Goal: Task Accomplishment & Management: Use online tool/utility

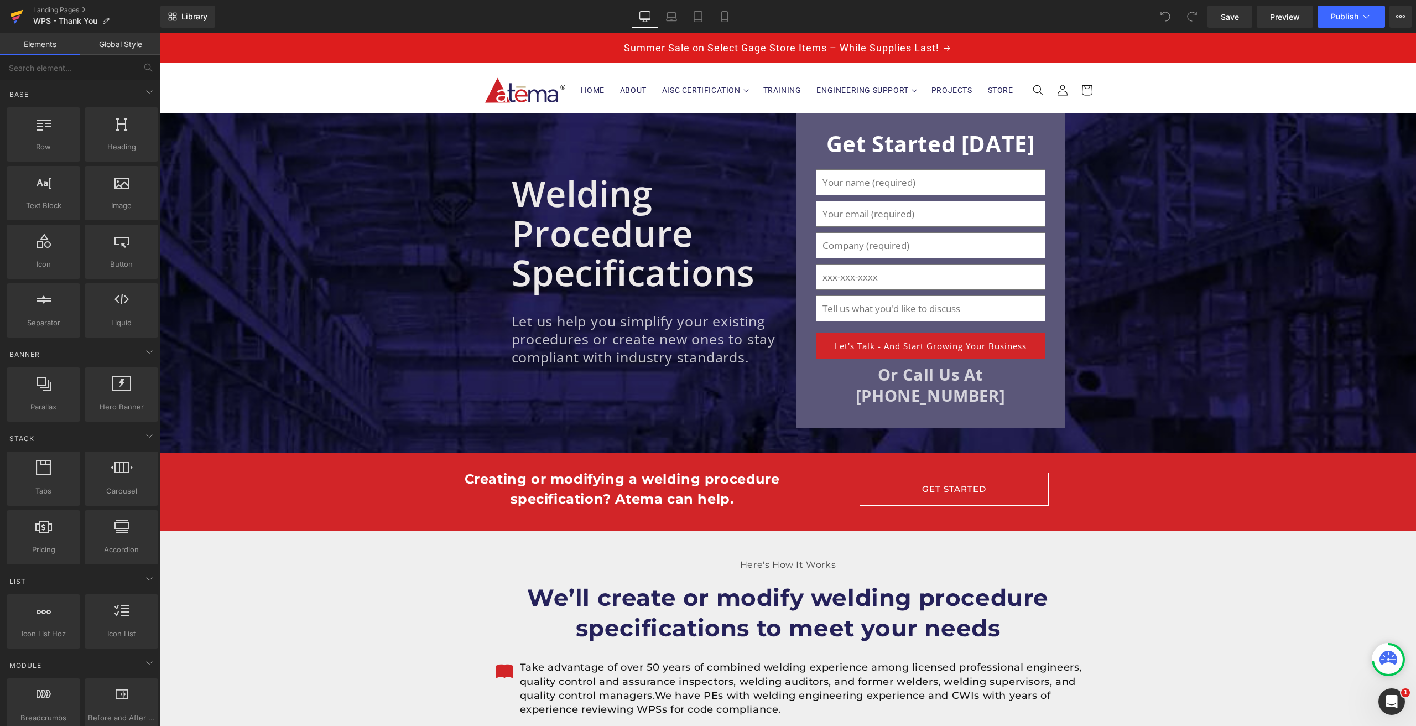
click at [18, 18] on icon at bounding box center [16, 17] width 8 height 5
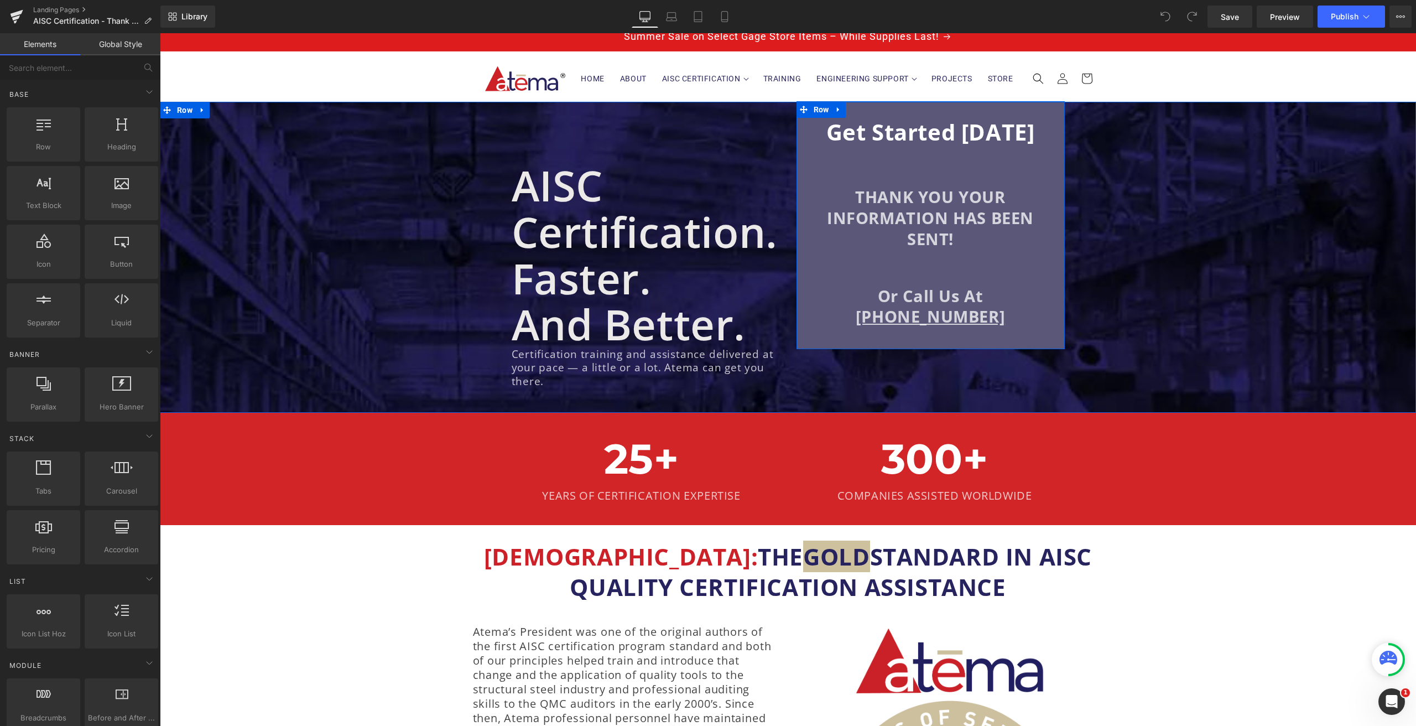
scroll to position [14, 0]
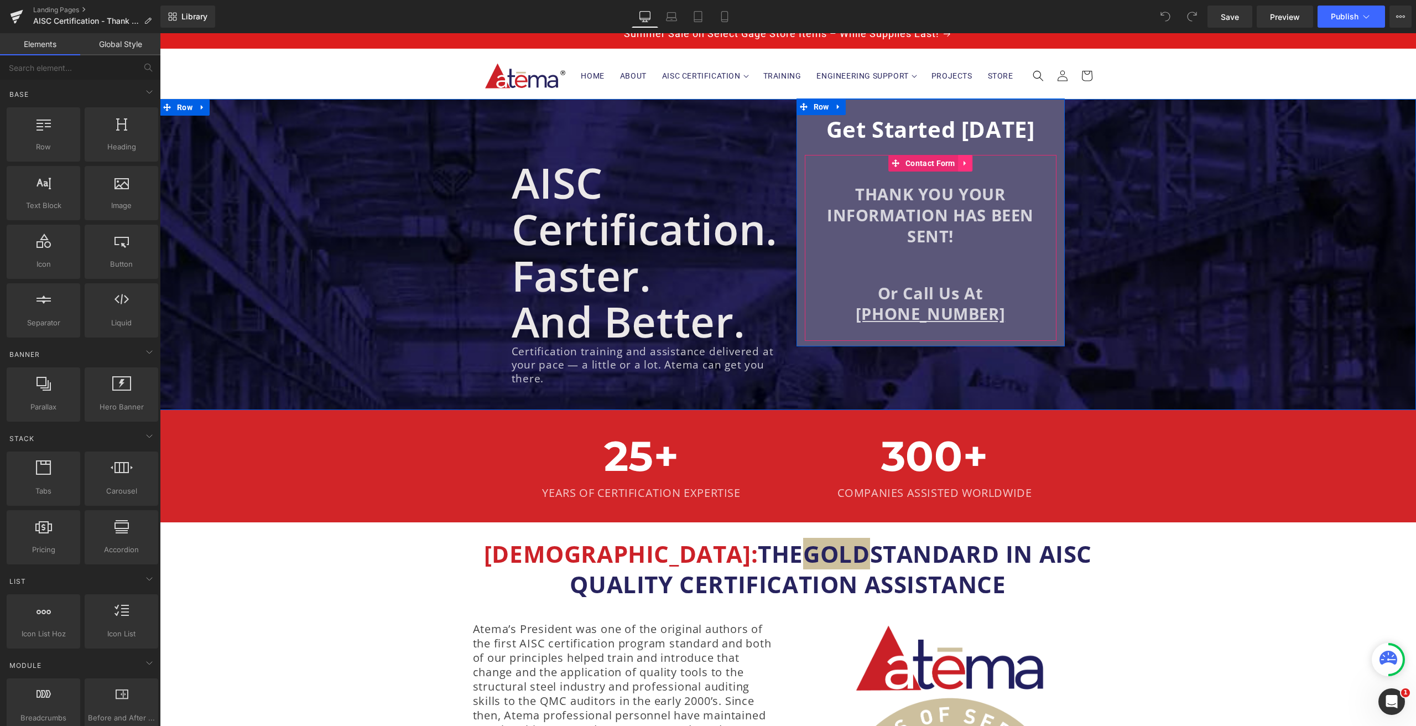
click at [963, 163] on icon at bounding box center [964, 163] width 2 height 5
click at [942, 165] on icon at bounding box center [944, 163] width 8 height 8
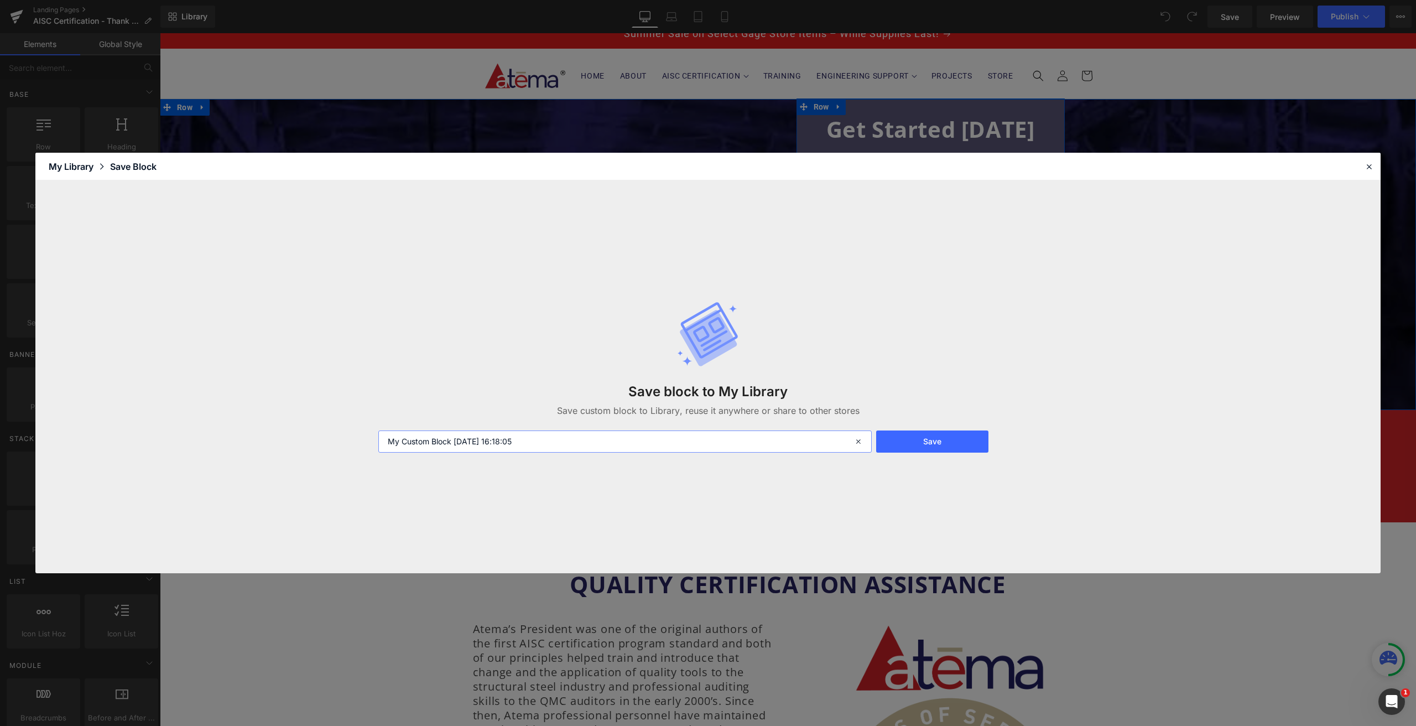
drag, startPoint x: 555, startPoint y: 438, endPoint x: 324, endPoint y: 443, distance: 231.2
click at [327, 442] on div "Save block to My Library Save custom block to Library, reuse it anywhere or sha…" at bounding box center [707, 376] width 1345 height 393
type input "Thank You Section"
click at [925, 442] on button "Save" at bounding box center [932, 441] width 112 height 22
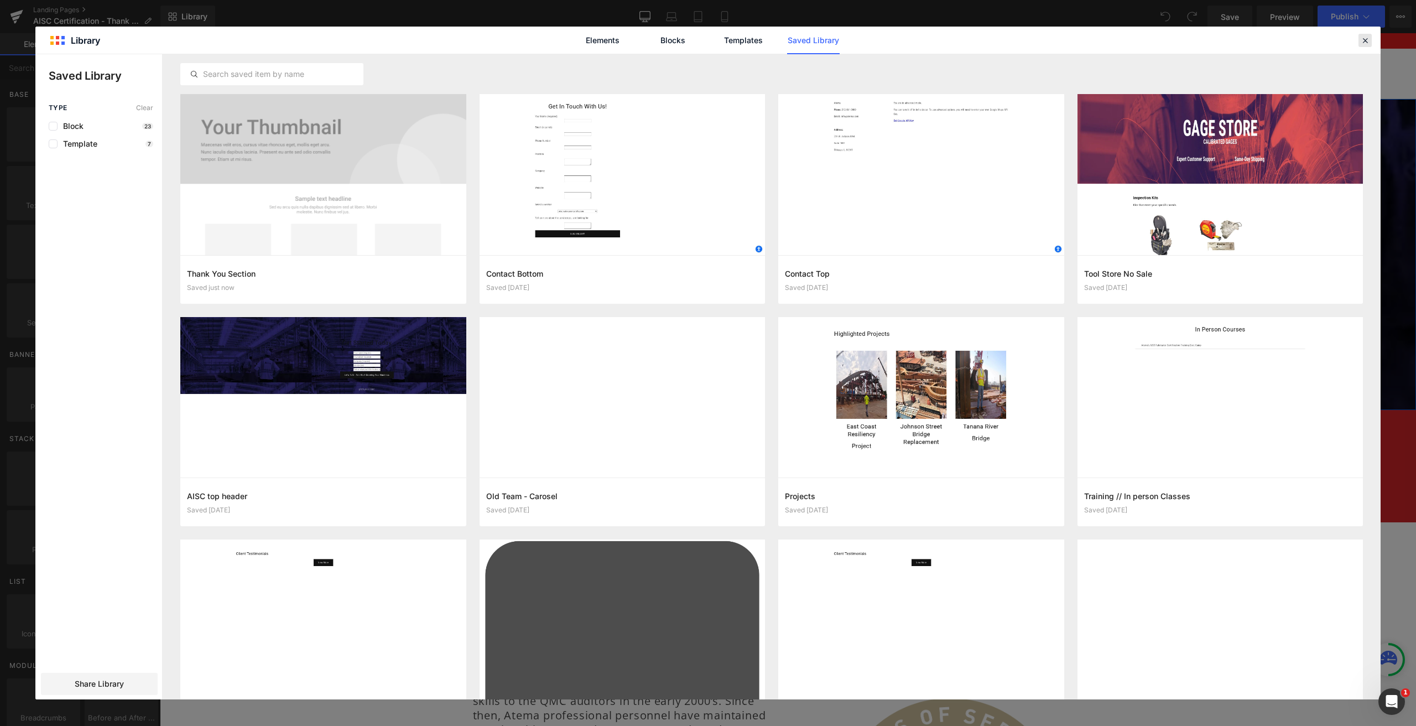
drag, startPoint x: 1361, startPoint y: 43, endPoint x: 279, endPoint y: 65, distance: 1083.0
click at [1361, 43] on icon at bounding box center [1365, 40] width 10 height 10
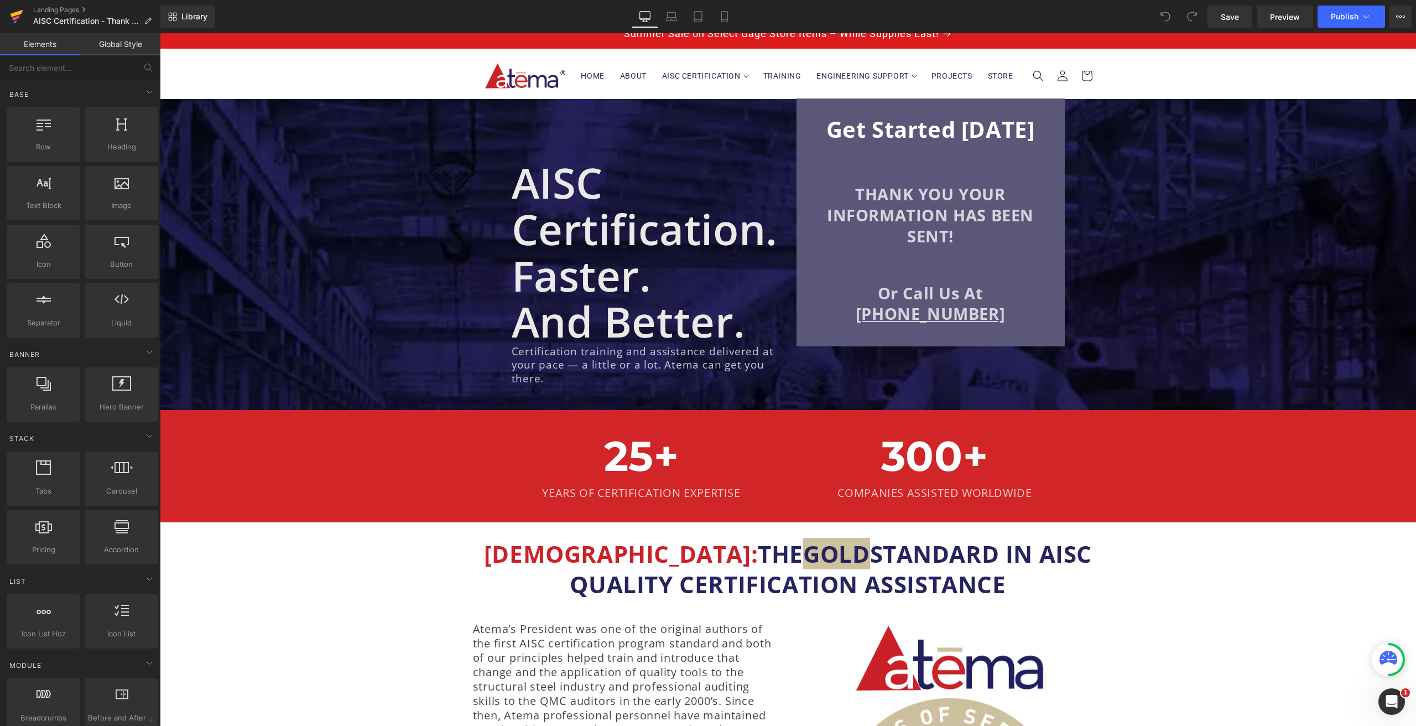
click at [21, 16] on icon at bounding box center [16, 17] width 13 height 28
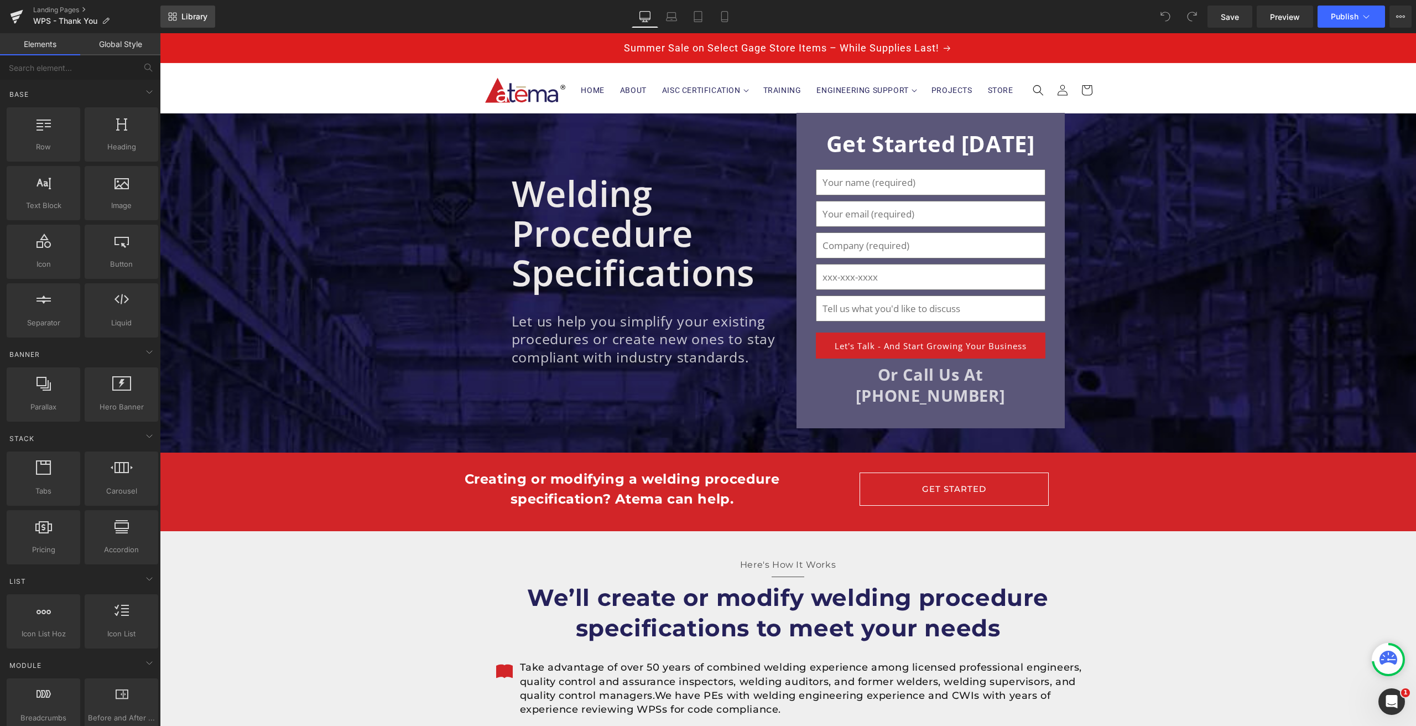
click at [199, 25] on link "Library" at bounding box center [187, 17] width 55 height 22
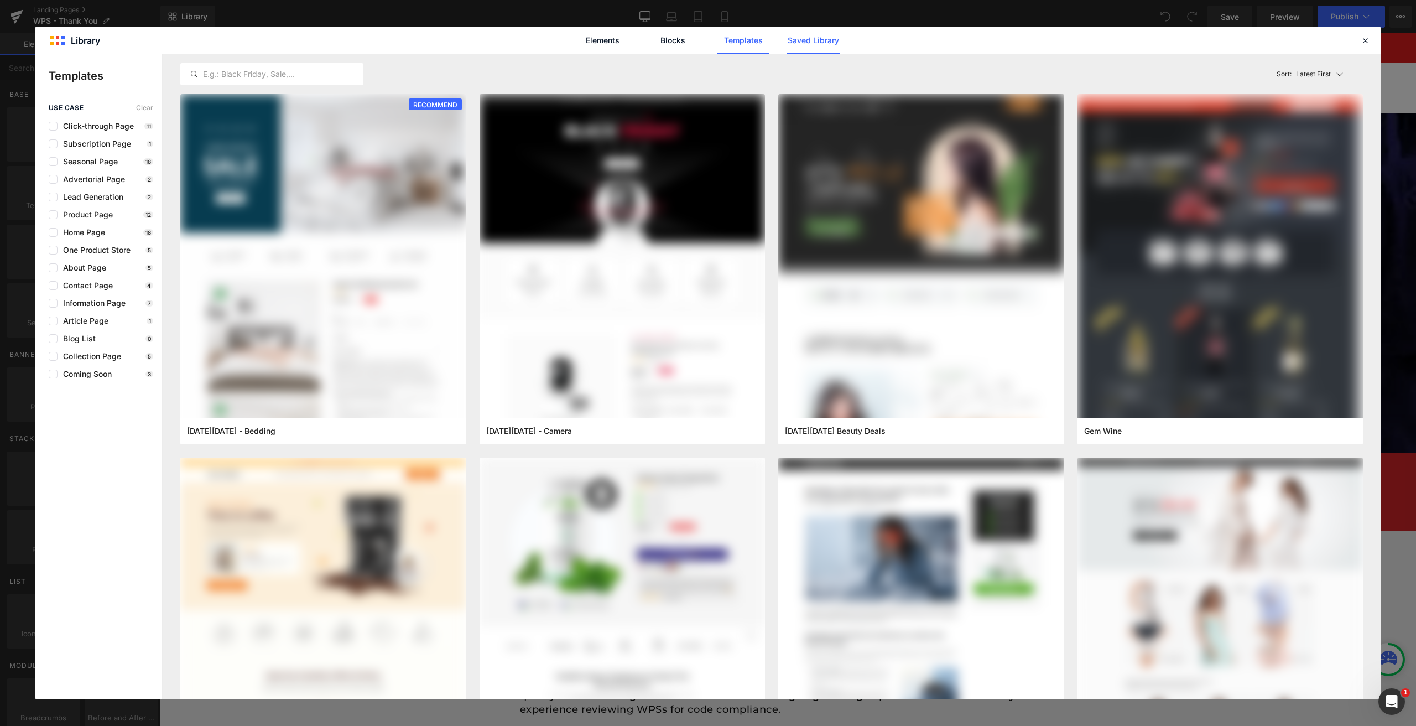
click at [818, 37] on link "Saved Library" at bounding box center [813, 41] width 53 height 28
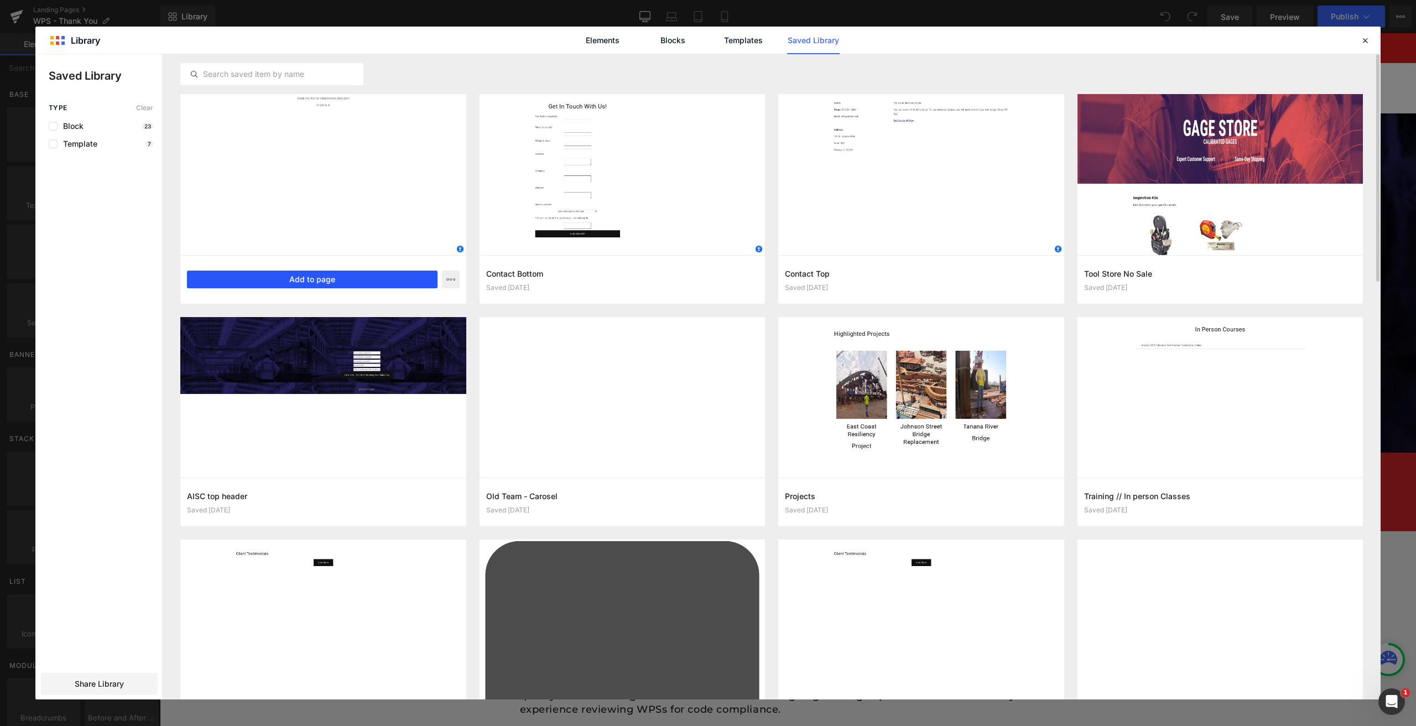
drag, startPoint x: 306, startPoint y: 276, endPoint x: 622, endPoint y: 291, distance: 315.6
click at [306, 276] on button "Add to page" at bounding box center [312, 279] width 251 height 18
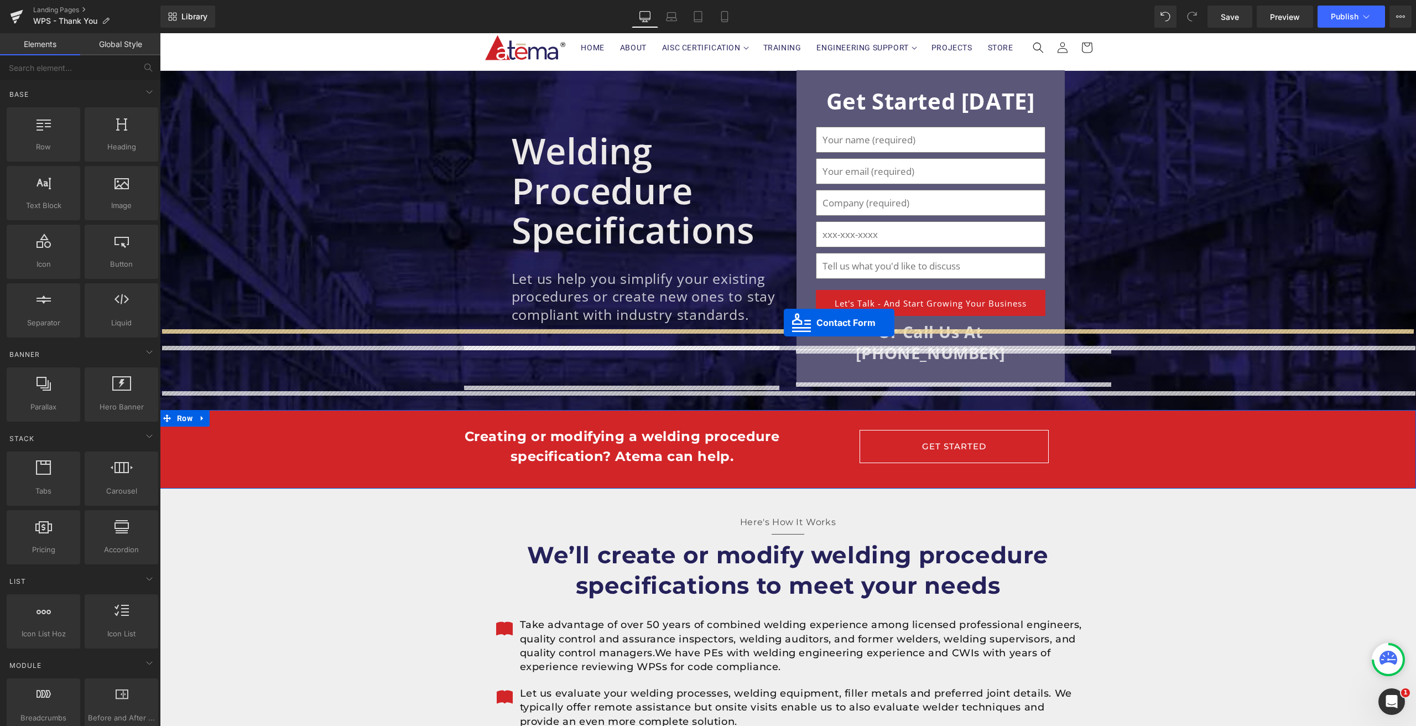
scroll to position [34, 0]
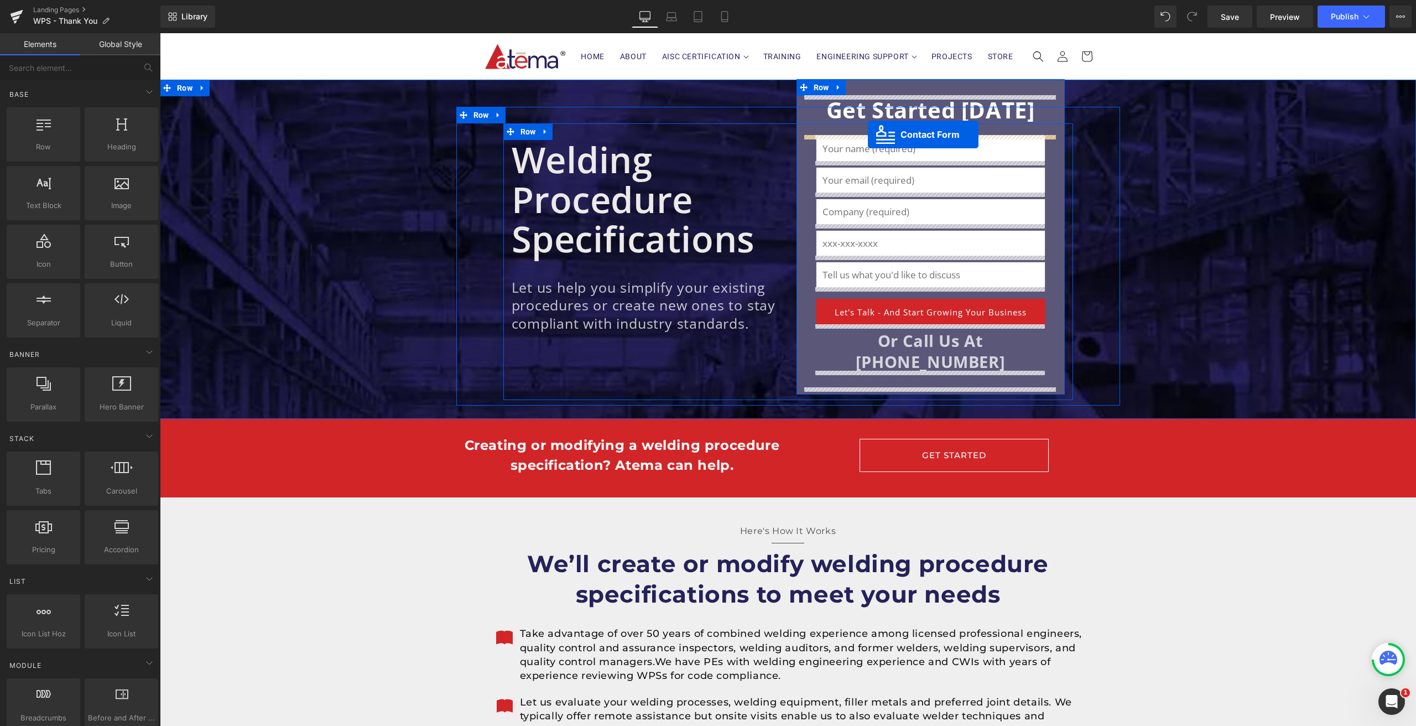
drag, startPoint x: 748, startPoint y: 288, endPoint x: 868, endPoint y: 134, distance: 194.2
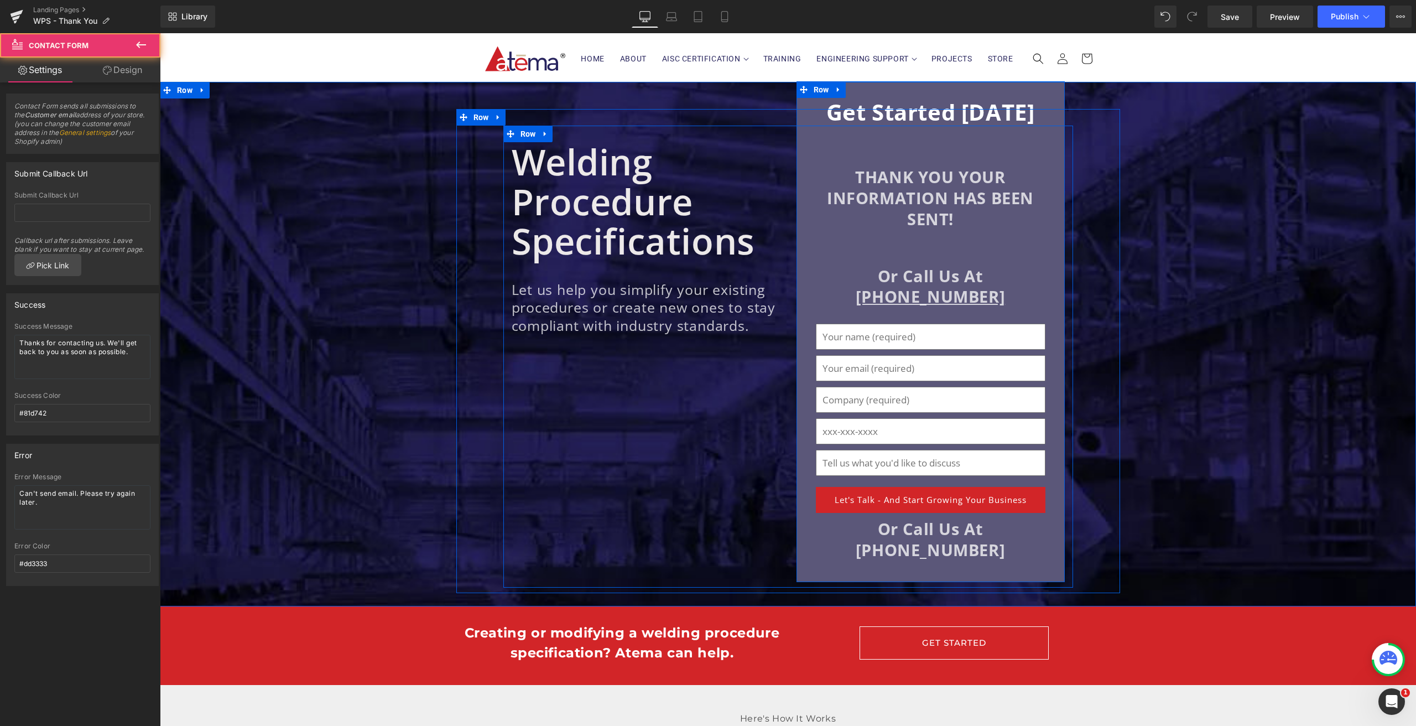
scroll to position [30, 0]
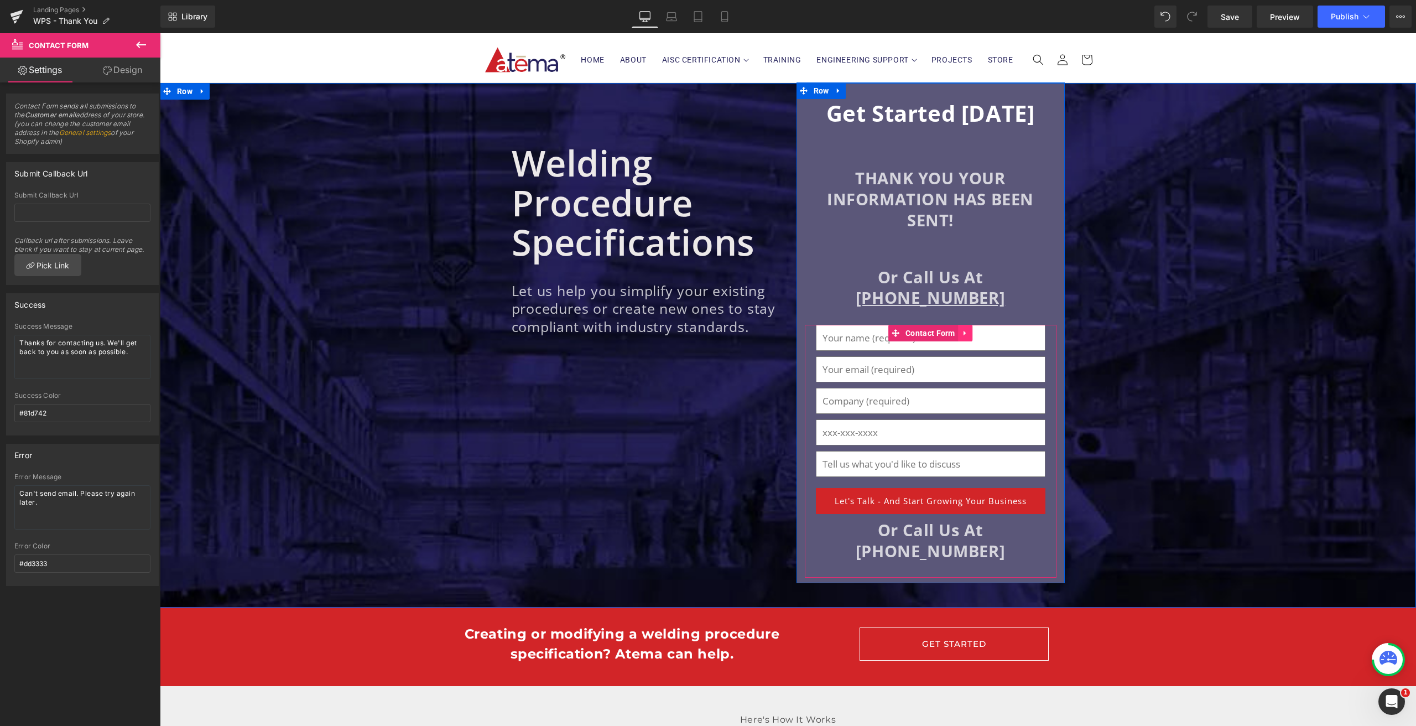
click at [966, 333] on icon at bounding box center [965, 332] width 8 height 8
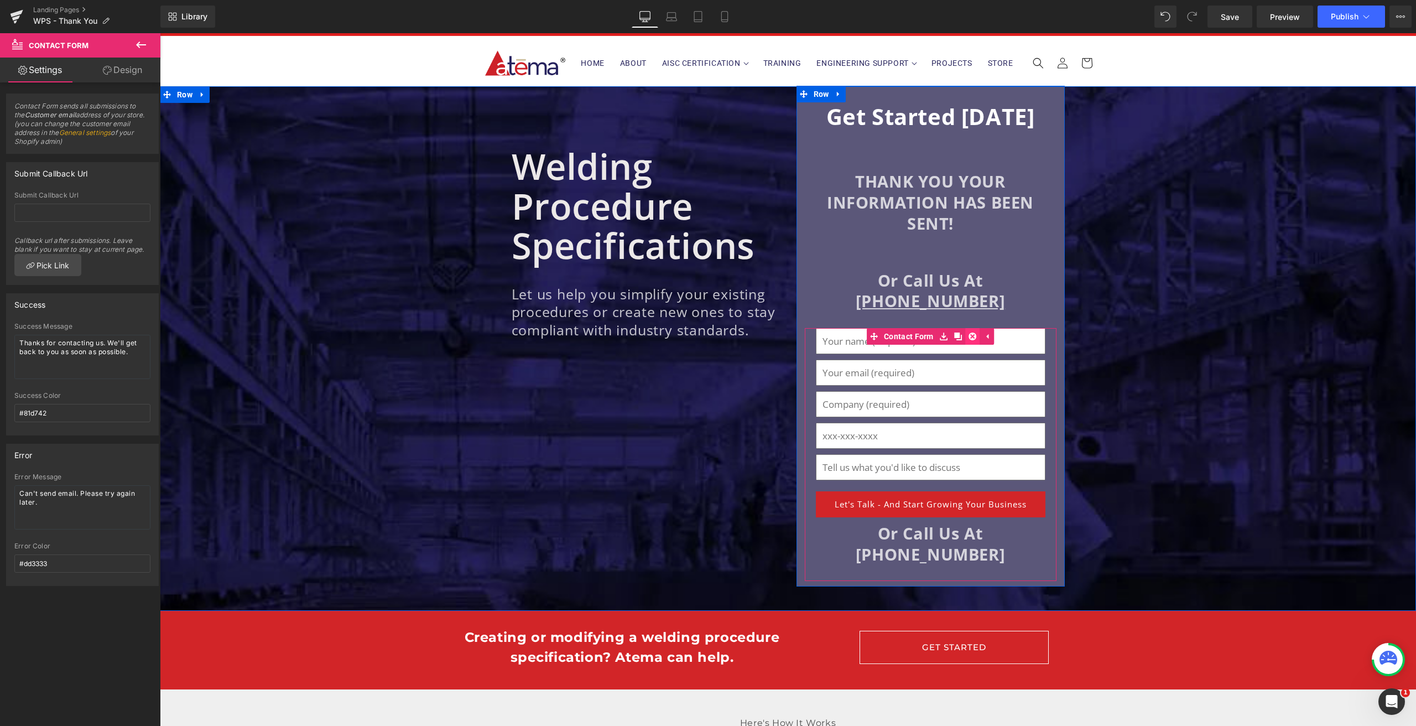
click at [970, 333] on icon at bounding box center [972, 336] width 8 height 8
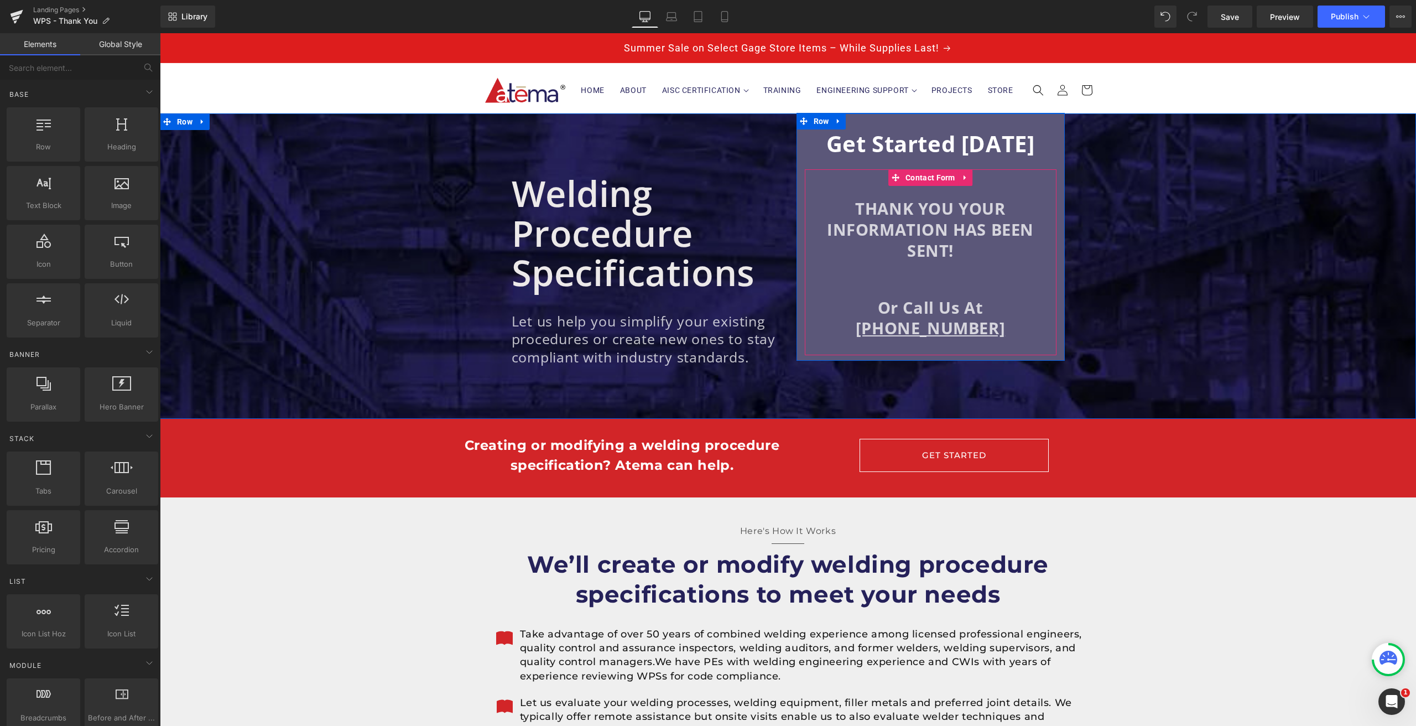
scroll to position [0, 0]
click at [1353, 16] on span "Publish" at bounding box center [1345, 16] width 28 height 9
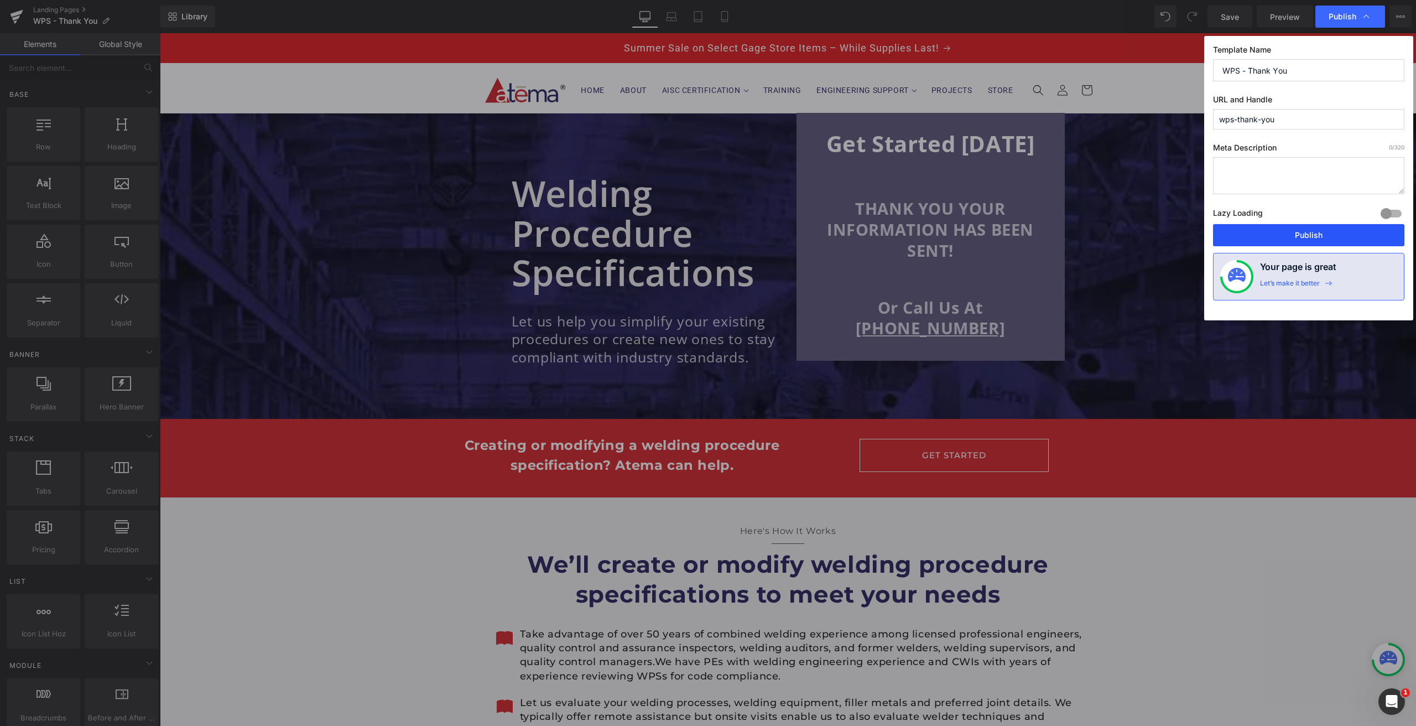
click at [1307, 233] on button "Publish" at bounding box center [1308, 235] width 191 height 22
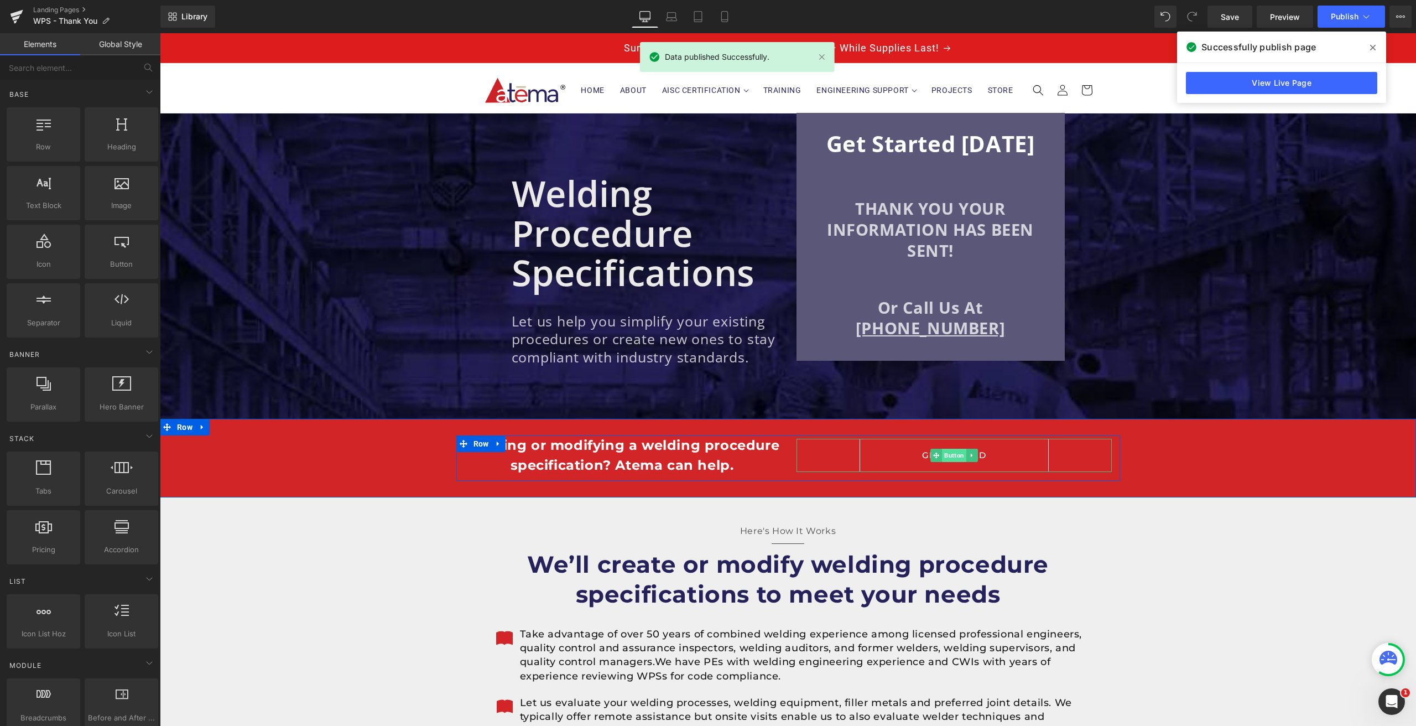
click at [951, 457] on span "Button" at bounding box center [954, 454] width 24 height 13
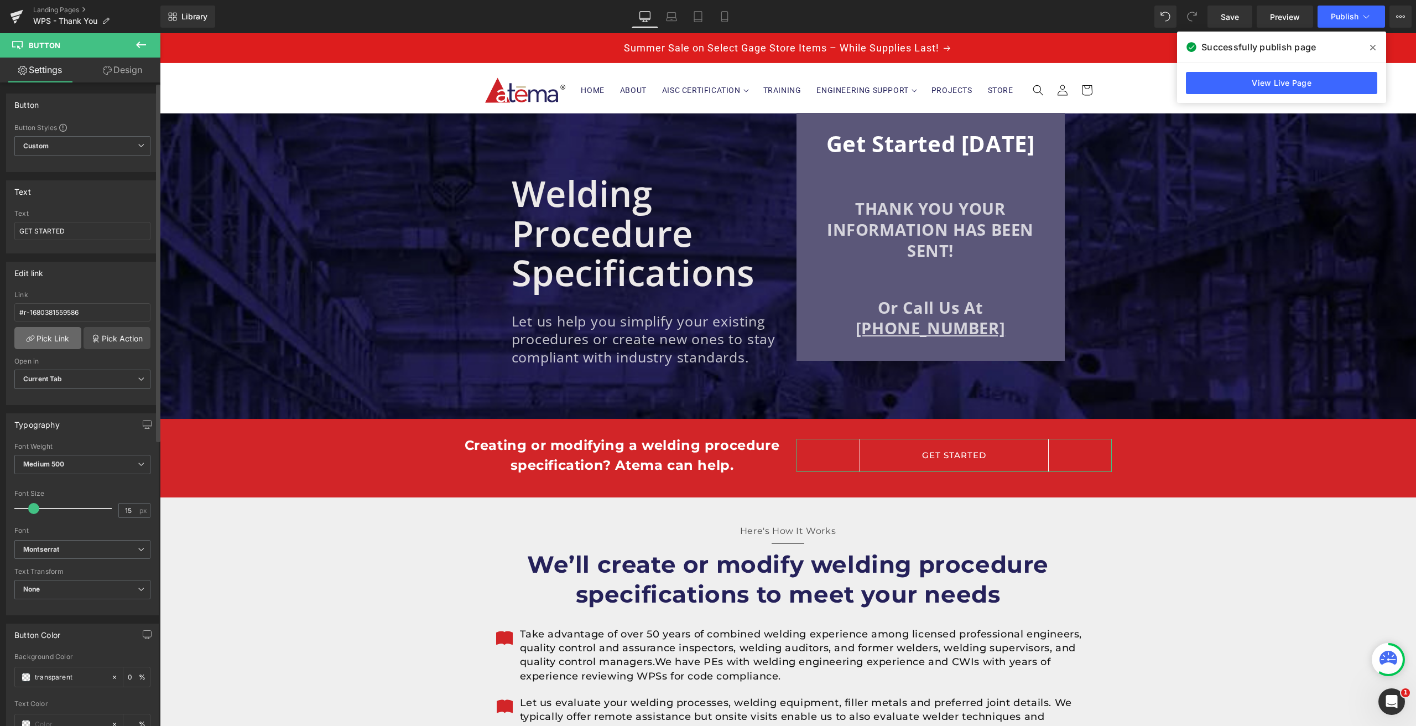
click at [41, 335] on link "Pick Link" at bounding box center [47, 338] width 67 height 22
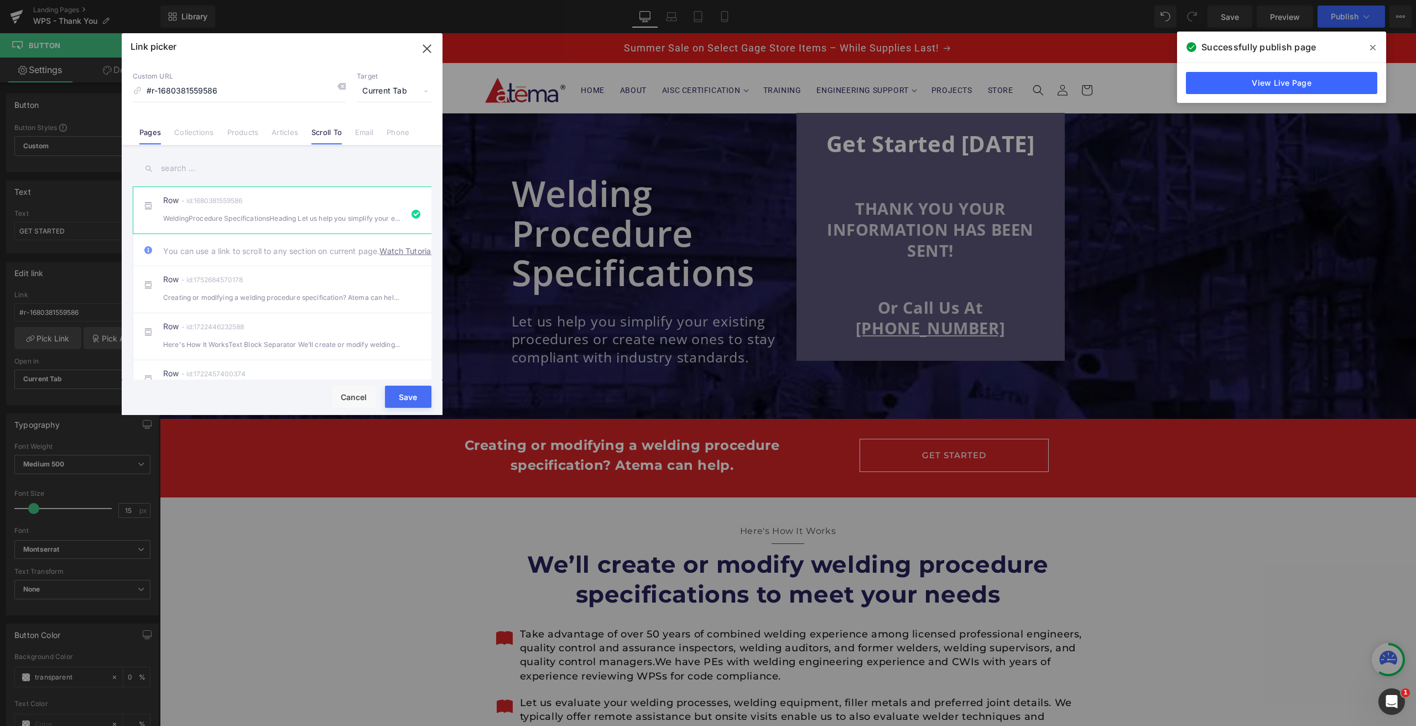
click at [161, 132] on li "Pages" at bounding box center [150, 127] width 35 height 19
click at [191, 173] on input "text" at bounding box center [282, 168] width 299 height 25
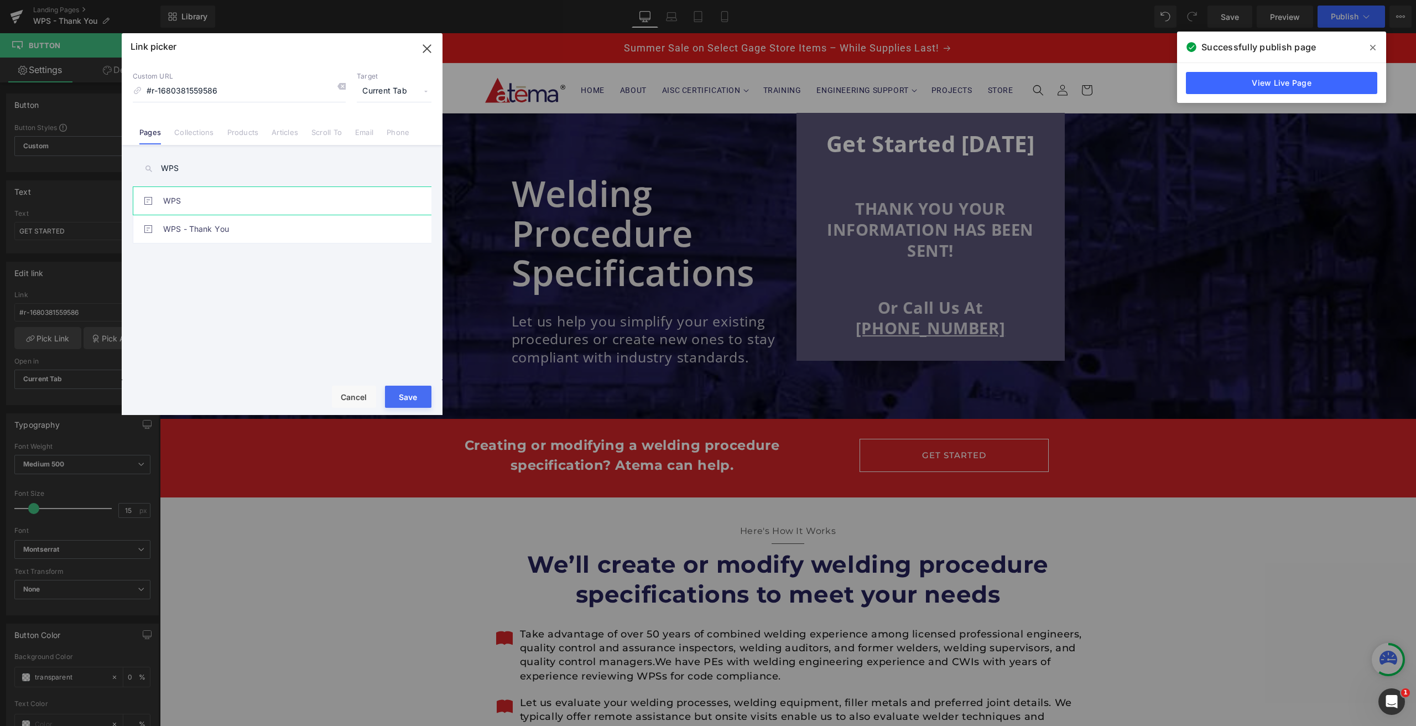
type input "WPS"
click at [176, 203] on link "WPS" at bounding box center [284, 201] width 243 height 28
type input "/pages/wps"
drag, startPoint x: 202, startPoint y: 93, endPoint x: 100, endPoint y: 86, distance: 103.1
click at [100, 86] on div "Link picker Back to Library Insert Custom URL /pages/wps Target Current Tab Cur…" at bounding box center [708, 363] width 1416 height 726
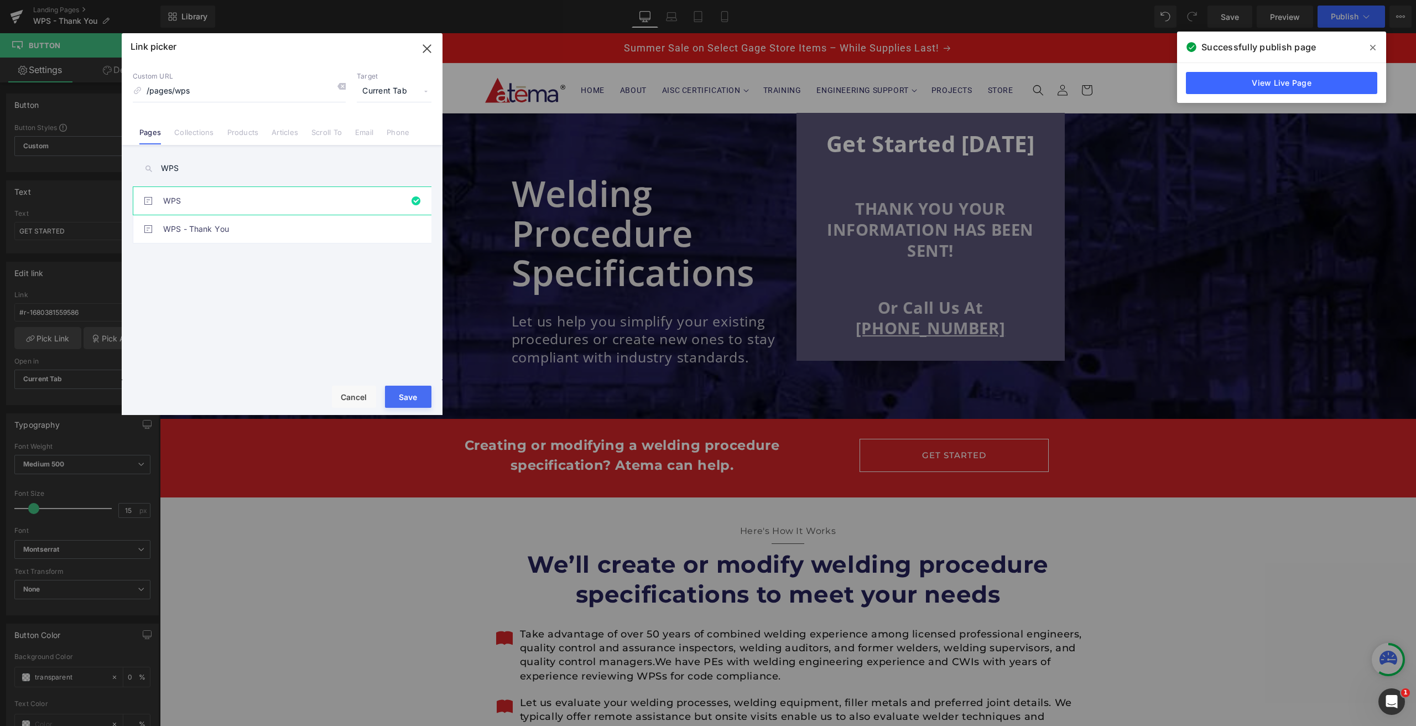
click at [416, 400] on button "Save" at bounding box center [408, 396] width 46 height 22
type input "/pages/wps"
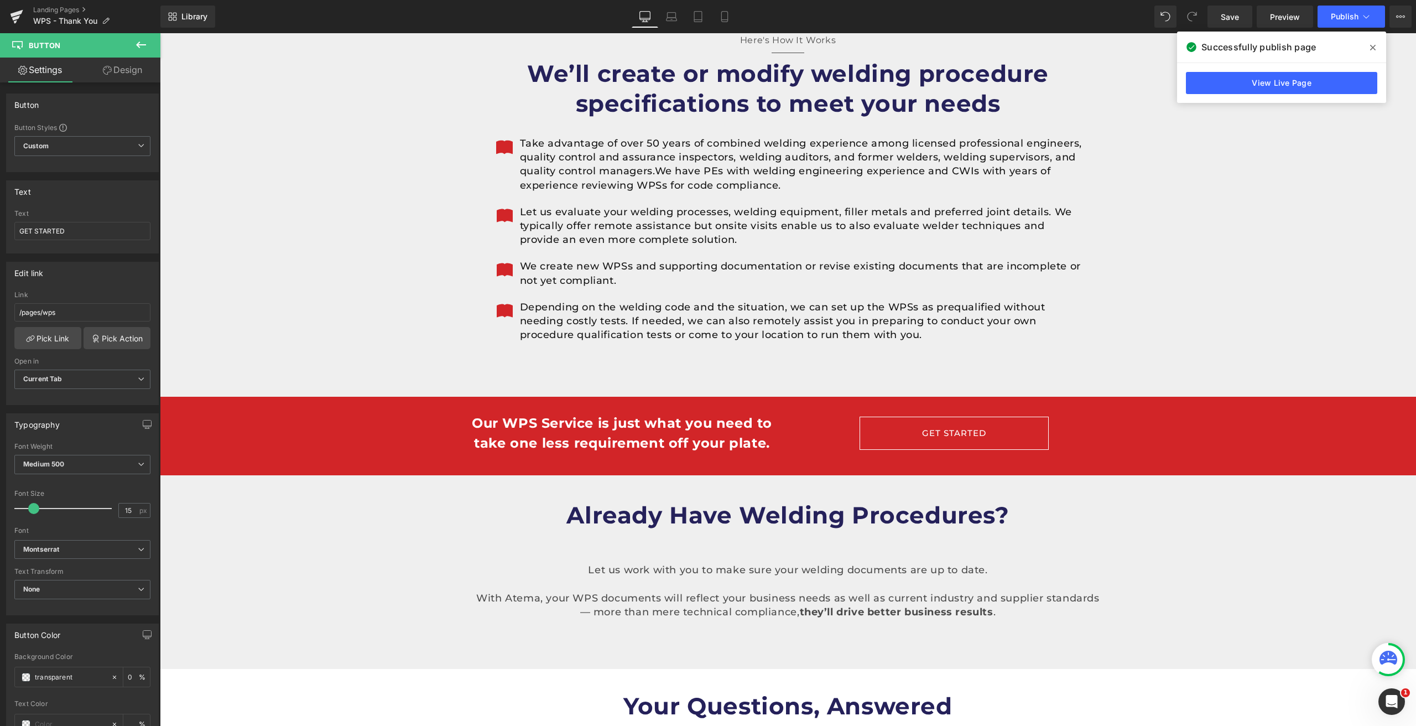
scroll to position [492, 0]
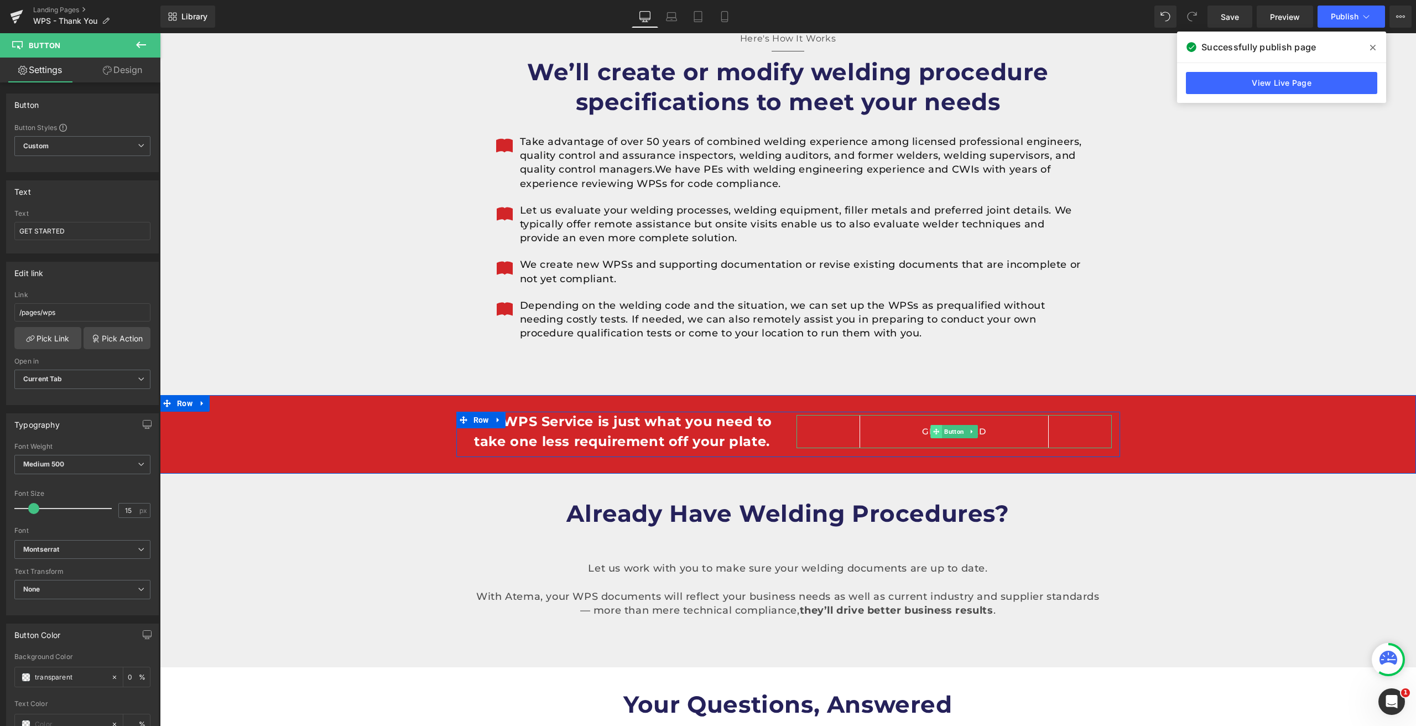
click at [937, 427] on span at bounding box center [936, 431] width 12 height 13
drag, startPoint x: 97, startPoint y: 307, endPoint x: 20, endPoint y: 307, distance: 76.9
click at [20, 307] on input "#r-1680381559586" at bounding box center [82, 312] width 136 height 18
drag, startPoint x: 121, startPoint y: 312, endPoint x: 0, endPoint y: 304, distance: 121.4
click at [0, 304] on div "Edit link #r-1680381559586 Link #r-1680381559586 Pick Link Pick Action Current …" at bounding box center [82, 329] width 165 height 152
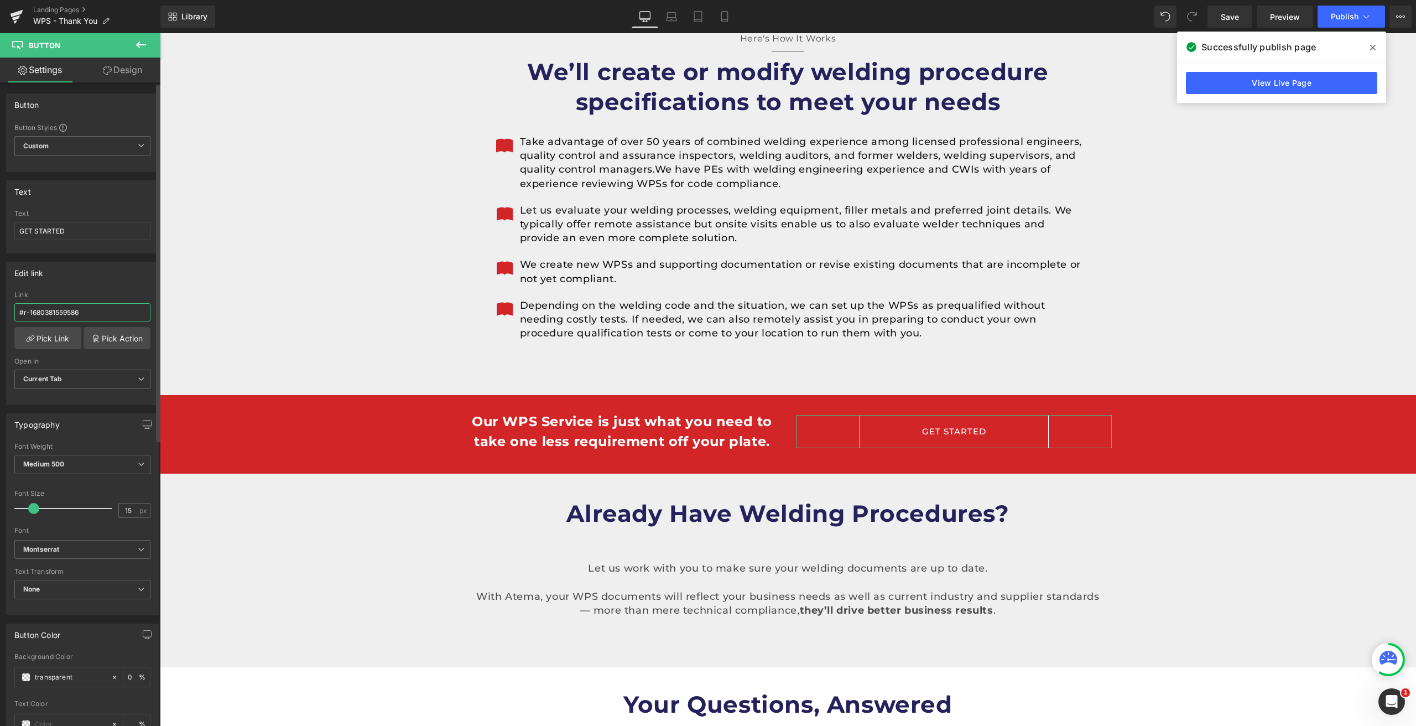
paste input "/pages/wps"
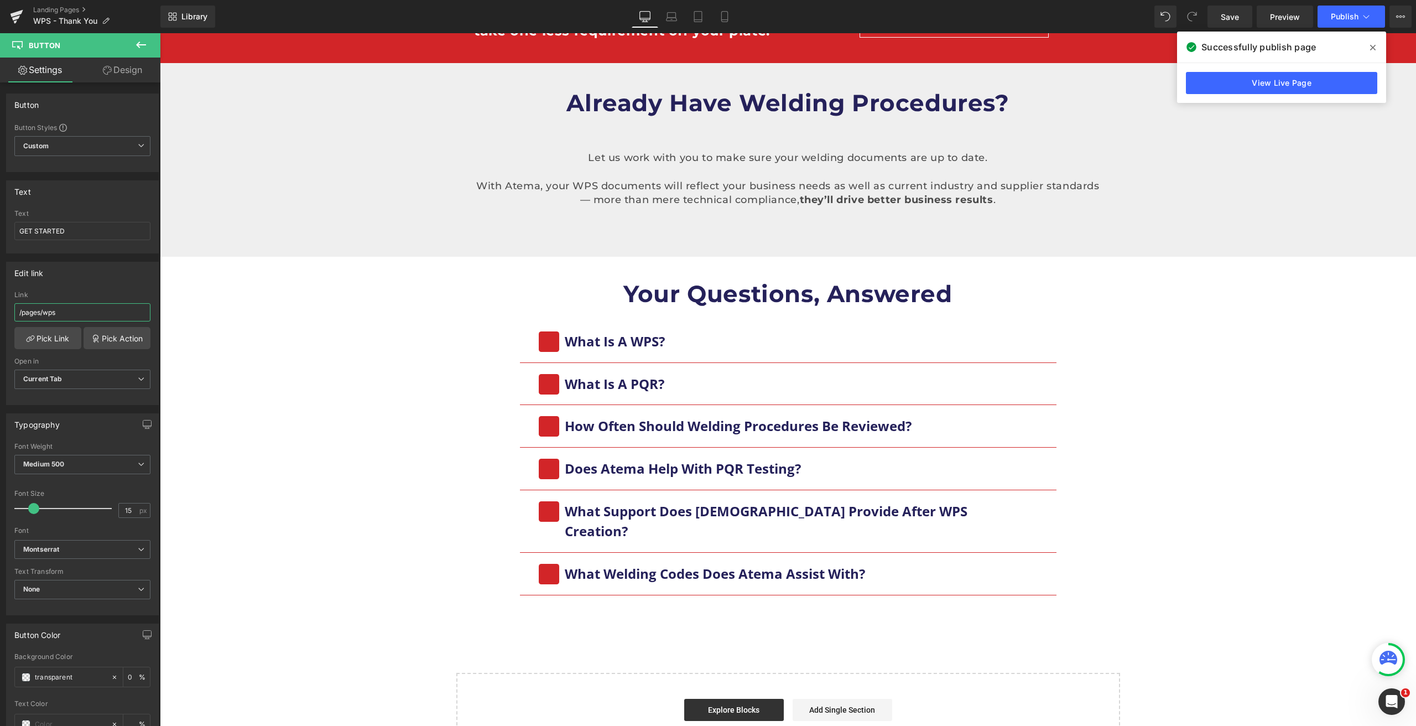
scroll to position [835, 0]
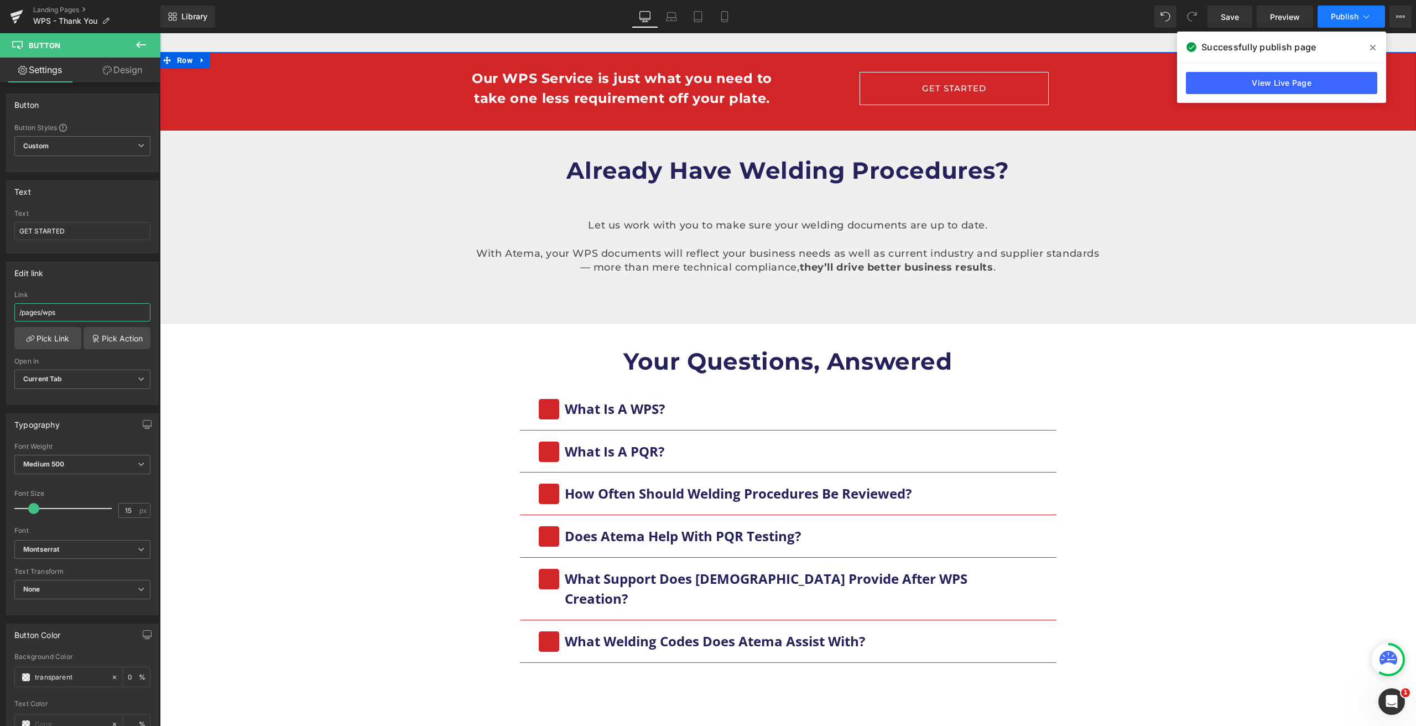
type input "/pages/wps"
click at [1341, 22] on button "Publish" at bounding box center [1350, 17] width 67 height 22
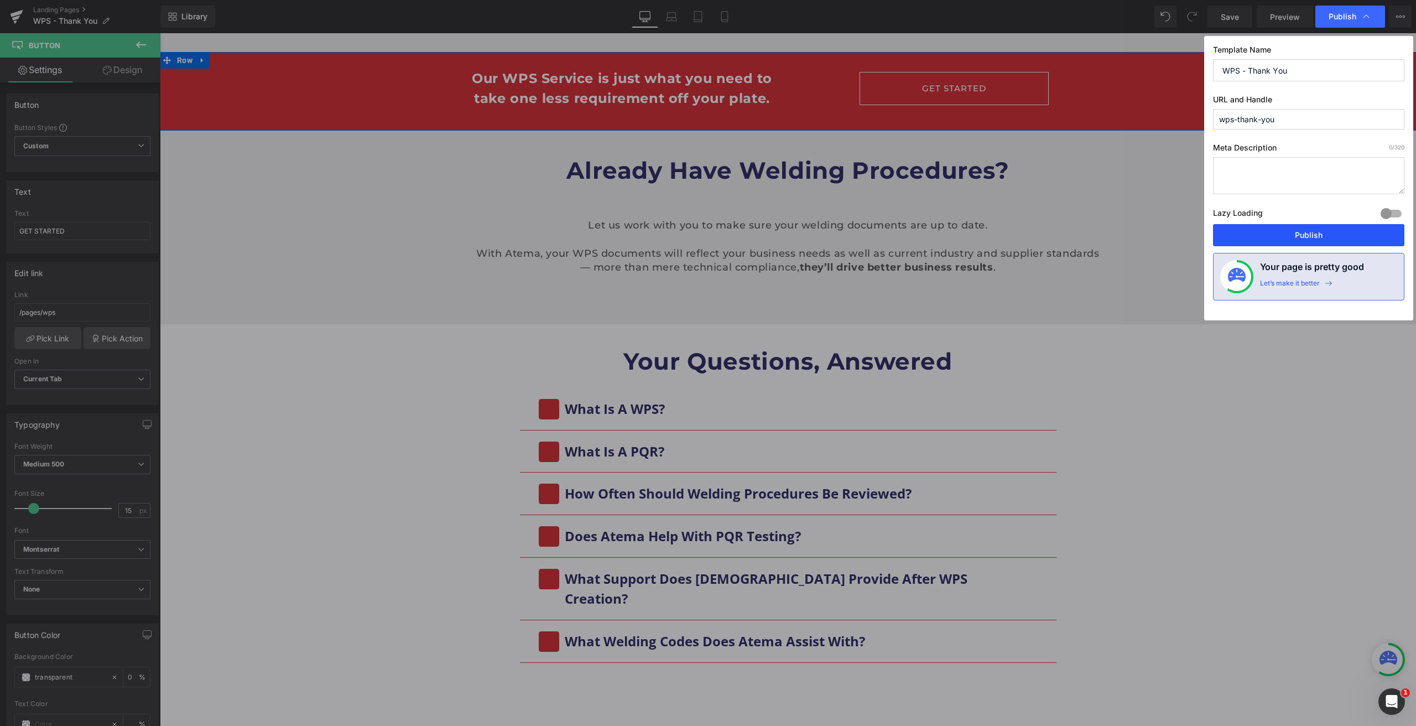
click at [1296, 239] on button "Publish" at bounding box center [1308, 235] width 191 height 22
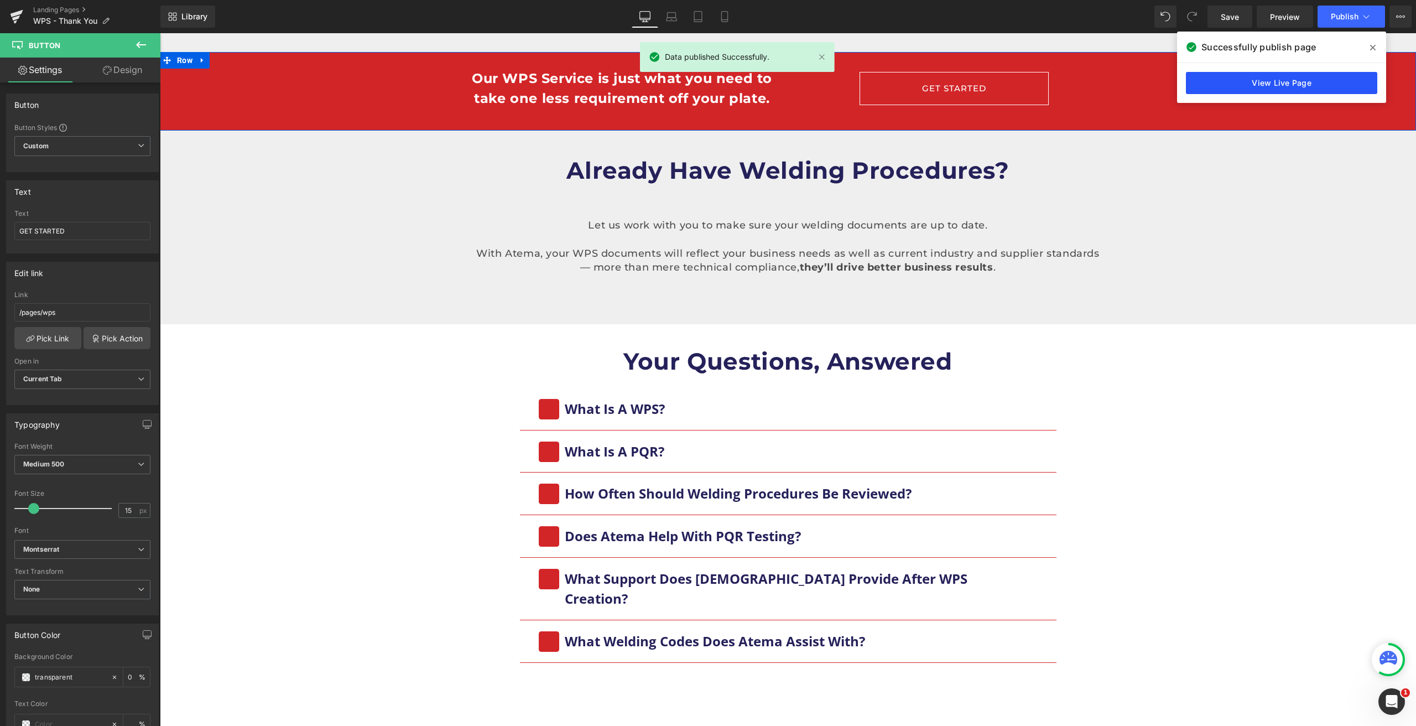
click at [1281, 82] on link "View Live Page" at bounding box center [1281, 83] width 191 height 22
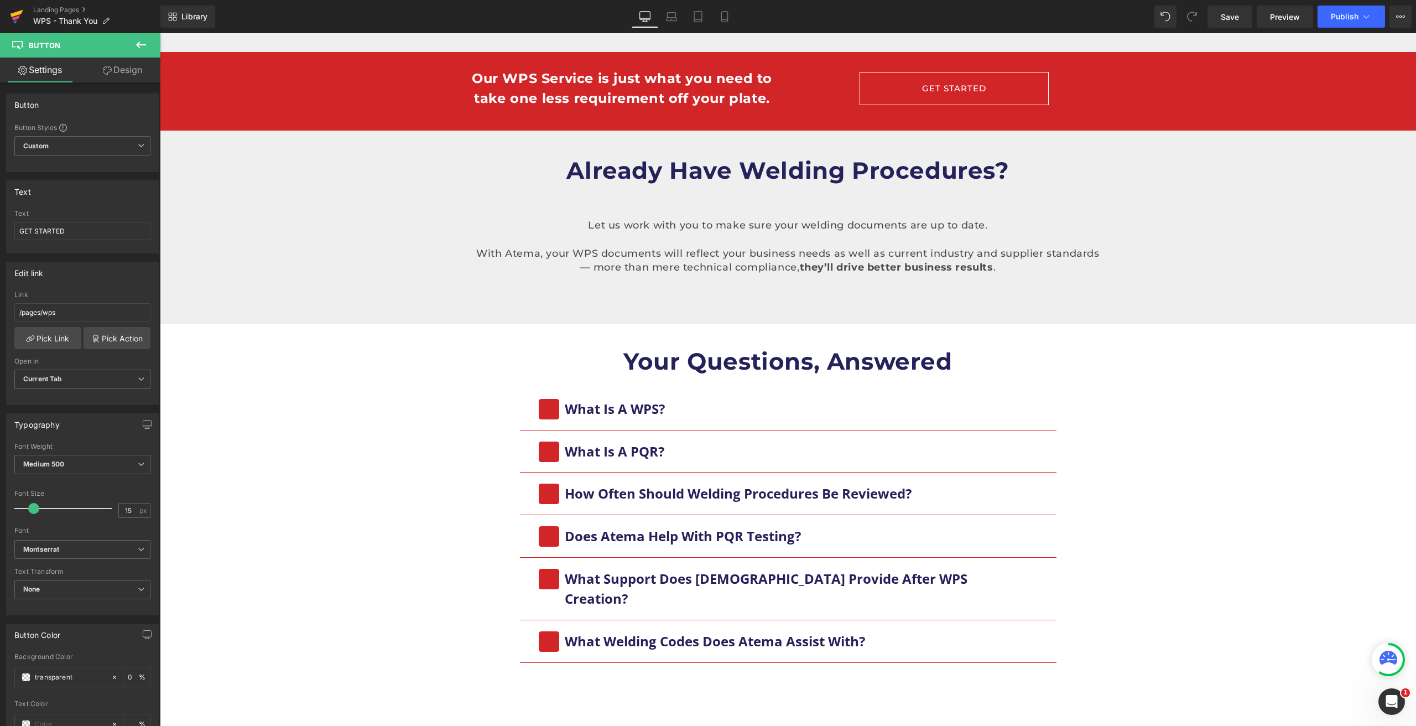
click at [15, 18] on icon at bounding box center [16, 17] width 8 height 5
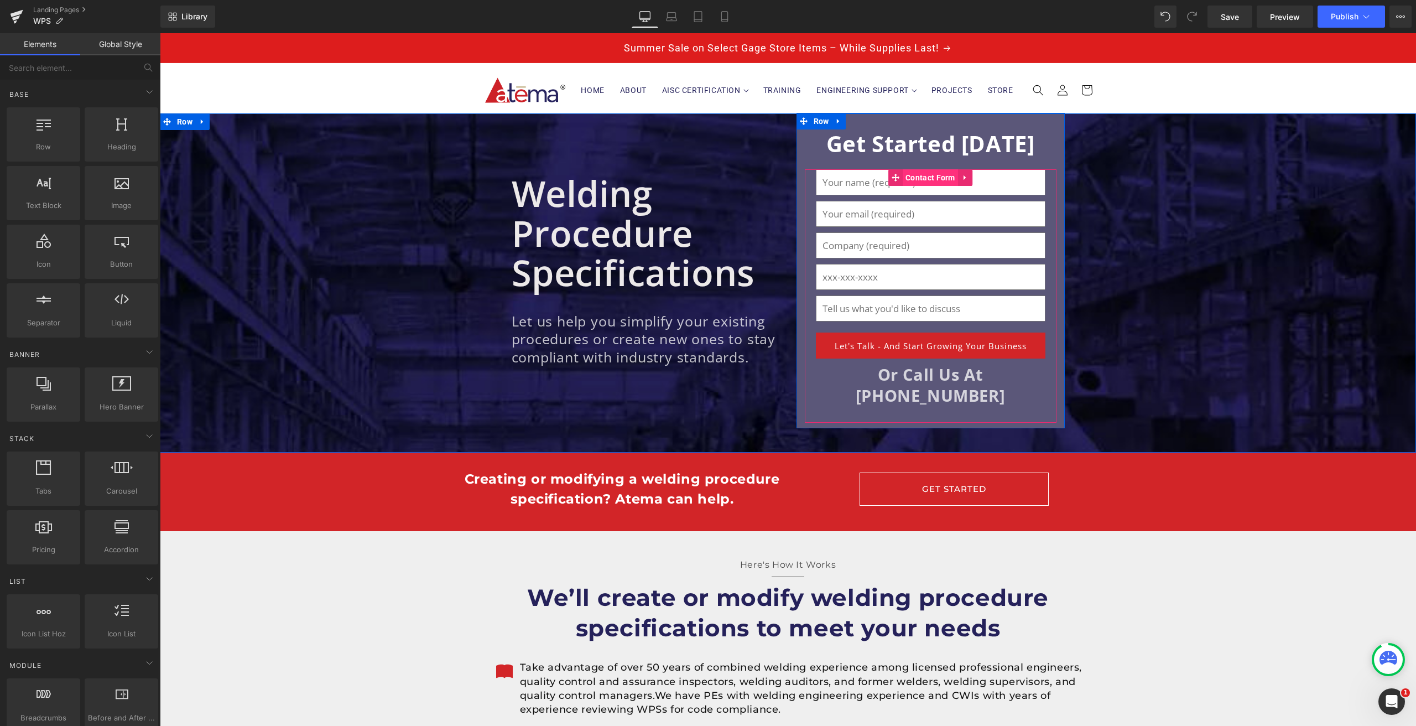
click at [931, 181] on span "Contact Form" at bounding box center [929, 177] width 55 height 17
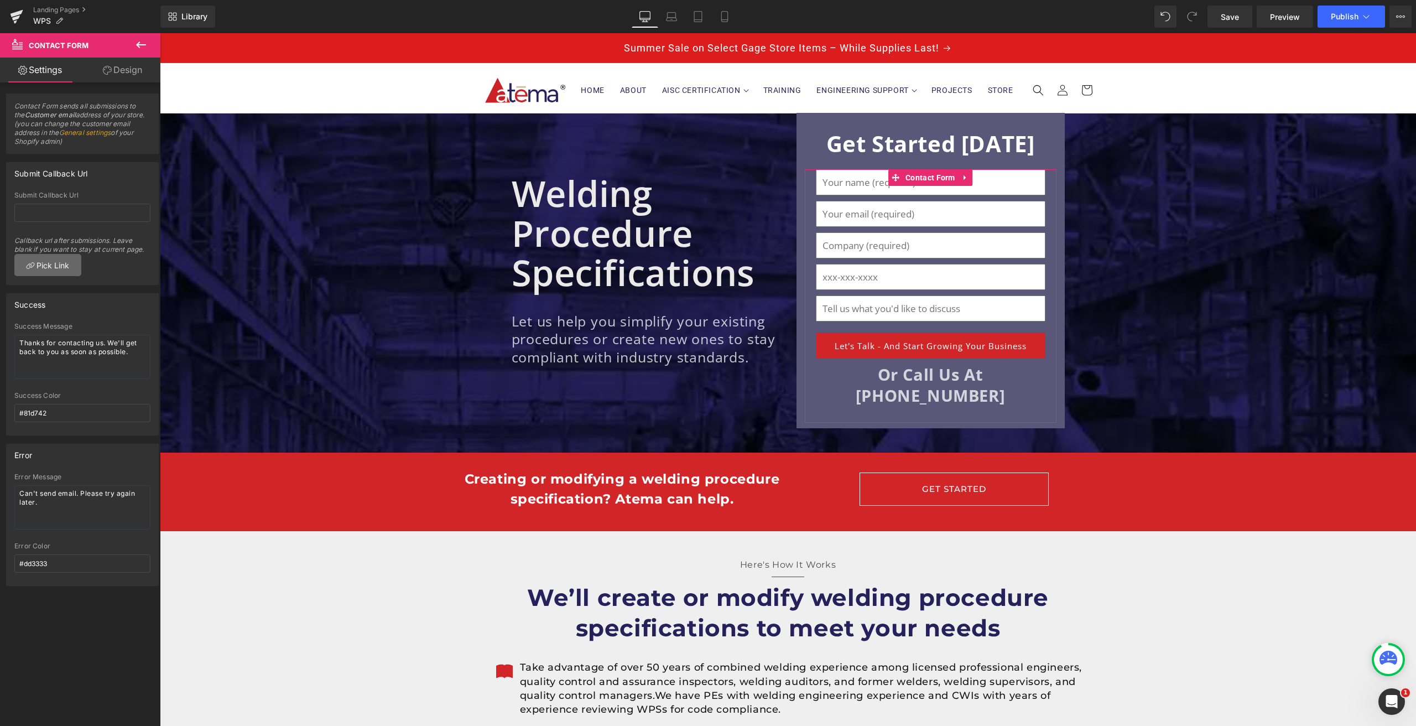
click at [50, 268] on link "Pick Link" at bounding box center [47, 265] width 67 height 22
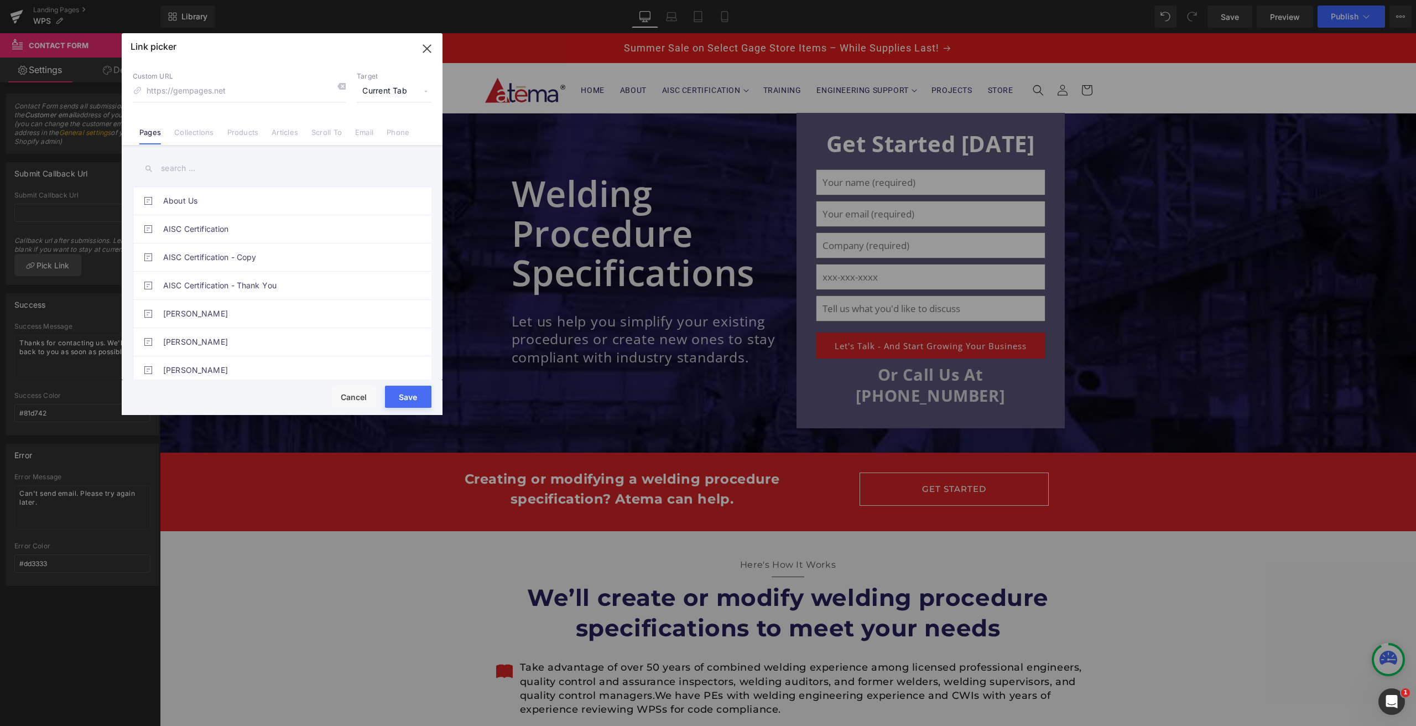
drag, startPoint x: 172, startPoint y: 153, endPoint x: 173, endPoint y: 159, distance: 6.2
click at [172, 154] on div "About Us AISC Certification AISC Certification - Copy AISC Certification - Than…" at bounding box center [282, 263] width 321 height 237
click at [174, 162] on input "text" at bounding box center [282, 168] width 299 height 25
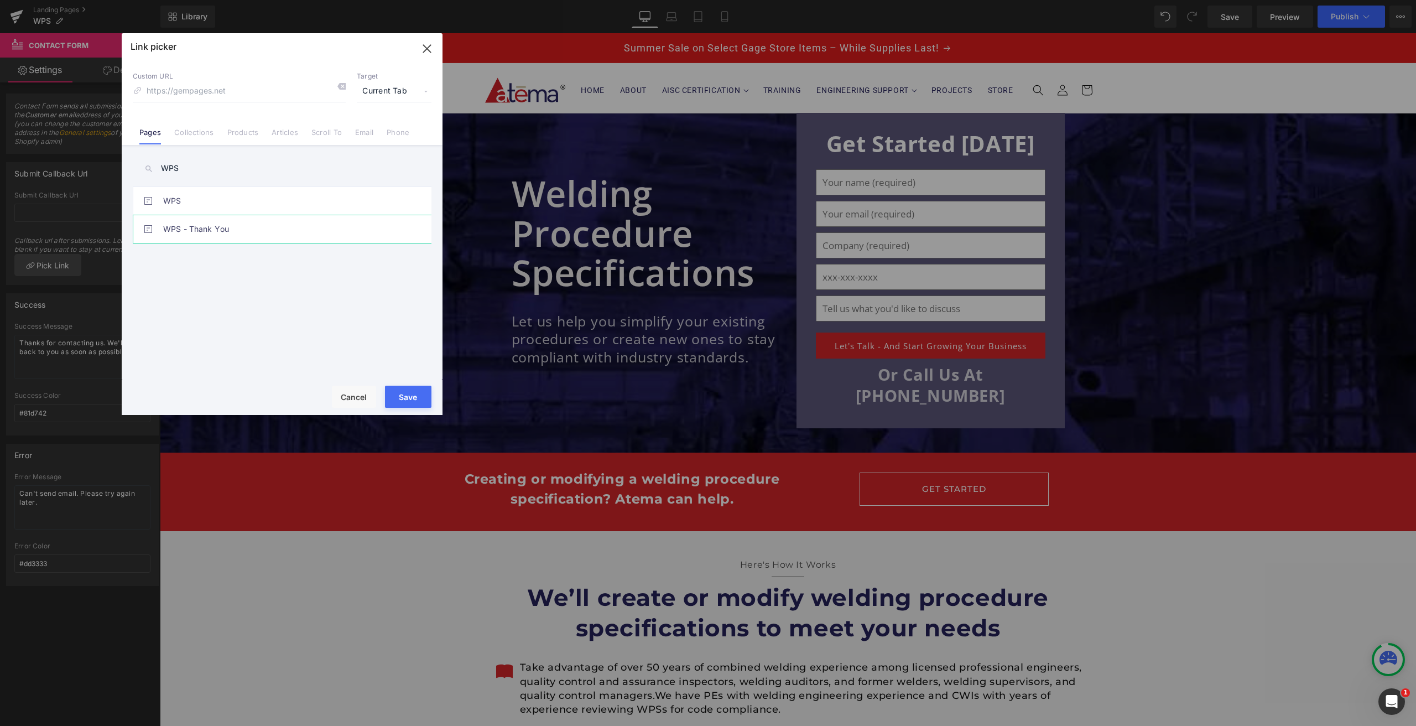
type input "WPS"
click at [189, 225] on link "WPS - Thank You" at bounding box center [284, 229] width 243 height 28
type input "/pages/wps-thank-you"
click at [412, 399] on button "Save" at bounding box center [408, 396] width 46 height 22
type input "/pages/wps-thank-you"
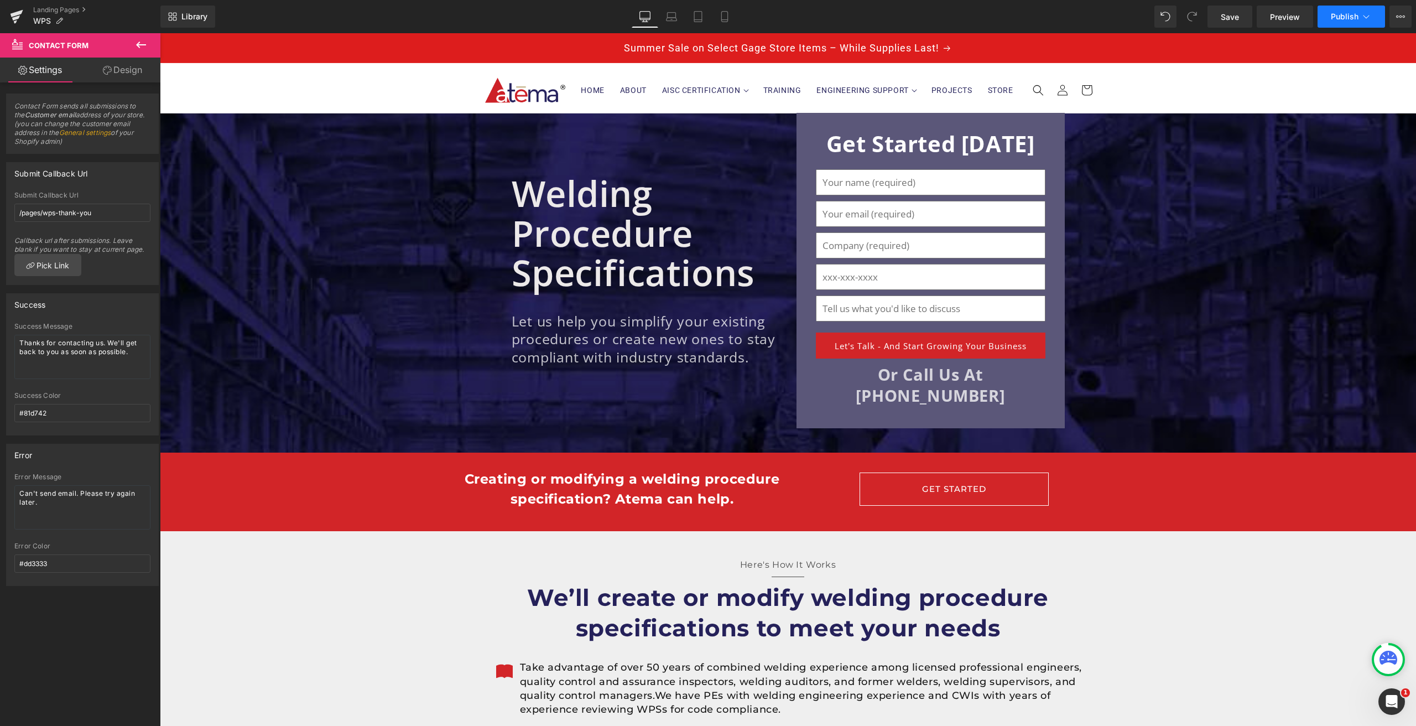
click at [1347, 17] on span "Publish" at bounding box center [1345, 16] width 28 height 9
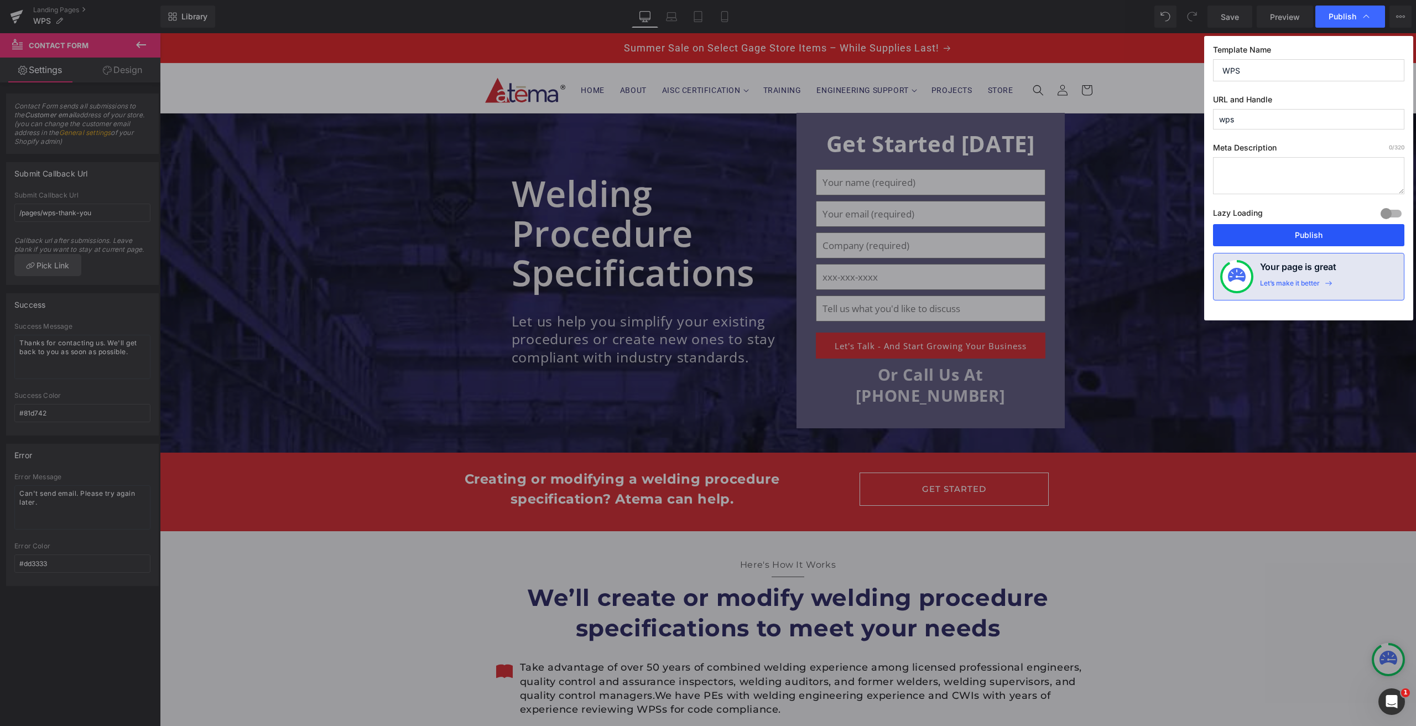
click at [1312, 230] on button "Publish" at bounding box center [1308, 235] width 191 height 22
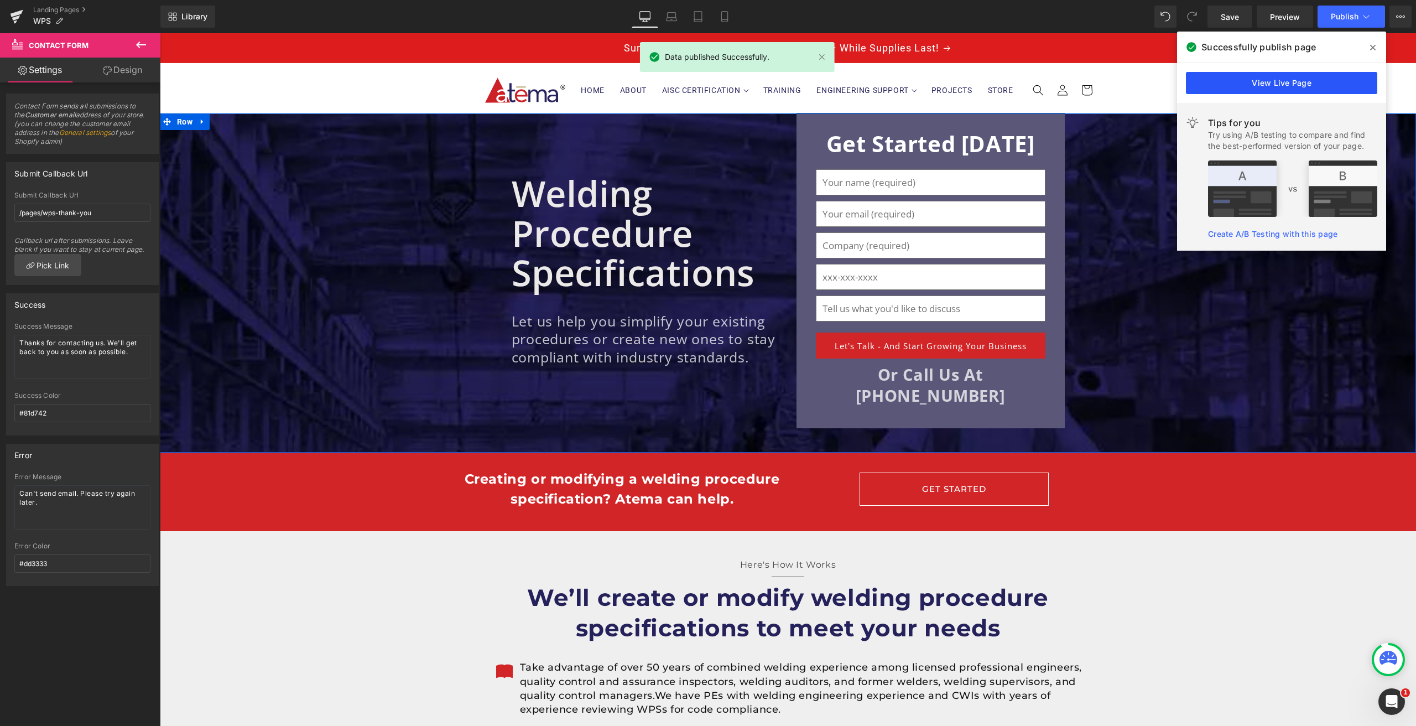
click at [1276, 86] on link "View Live Page" at bounding box center [1281, 83] width 191 height 22
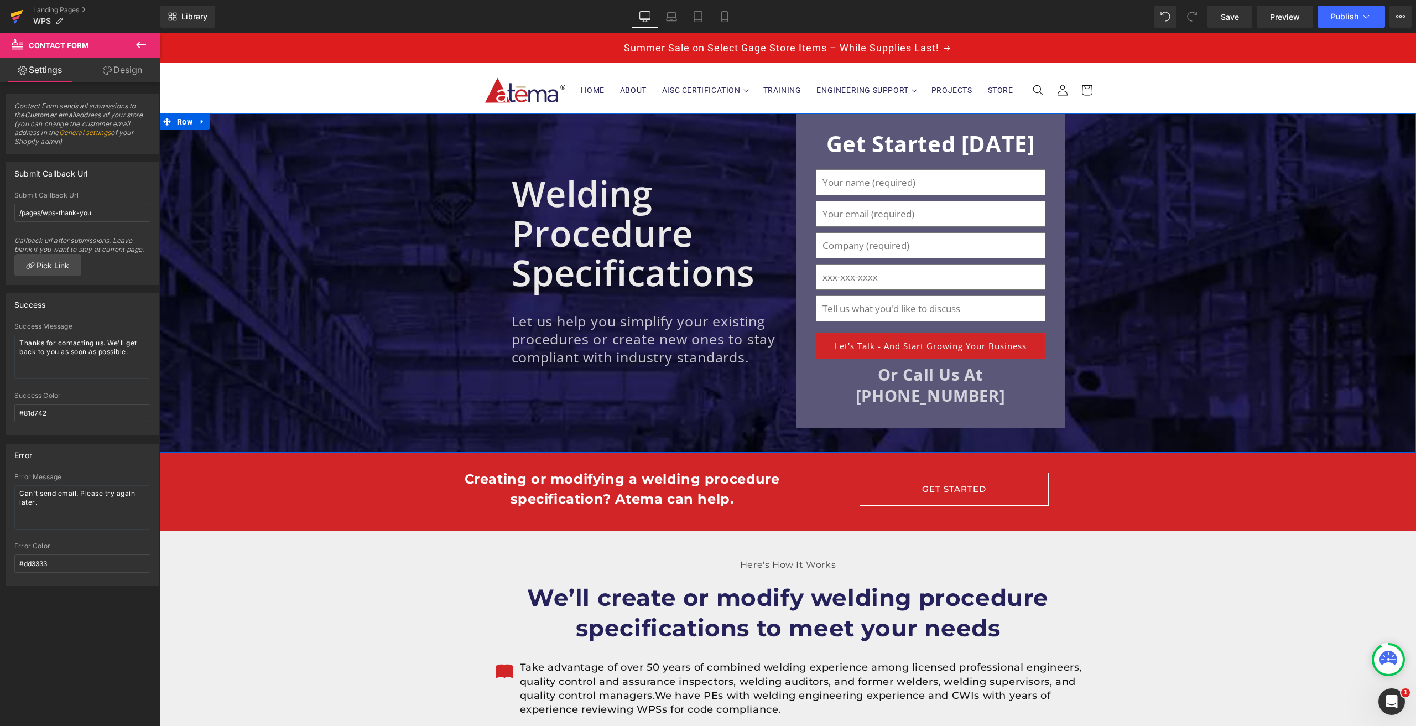
click at [13, 13] on icon at bounding box center [17, 13] width 13 height 7
